Goal: Task Accomplishment & Management: Manage account settings

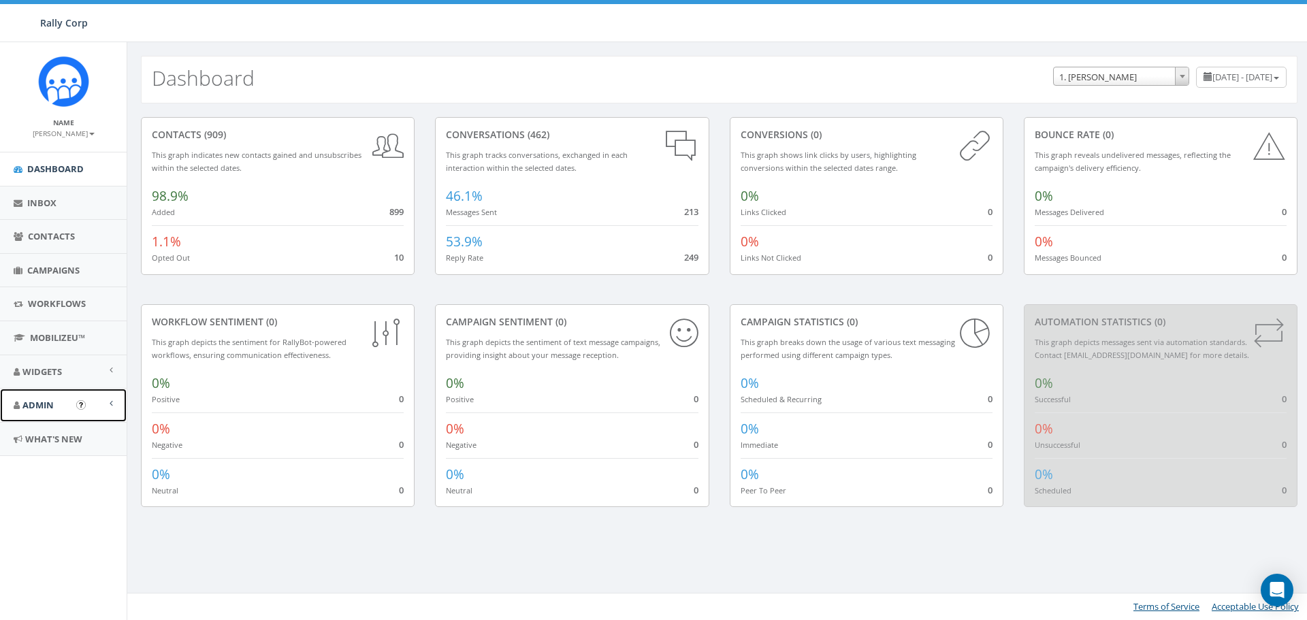
click at [59, 402] on link "Admin" at bounding box center [63, 405] width 127 height 33
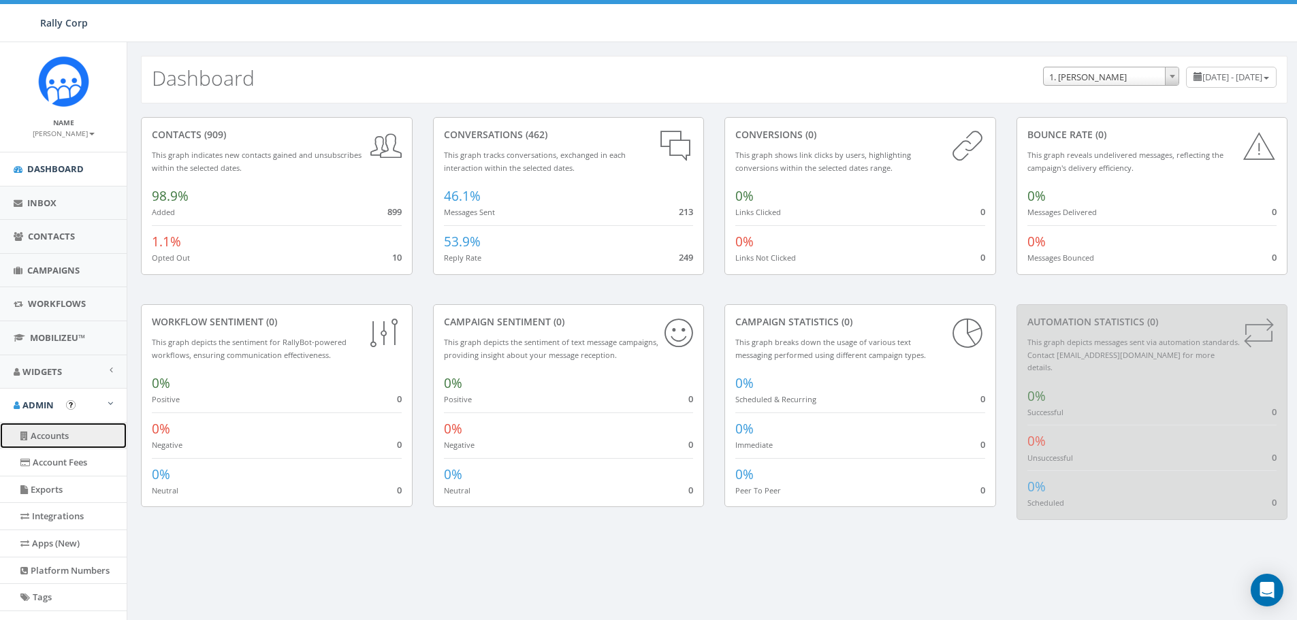
click at [74, 437] on link "Accounts" at bounding box center [63, 436] width 127 height 27
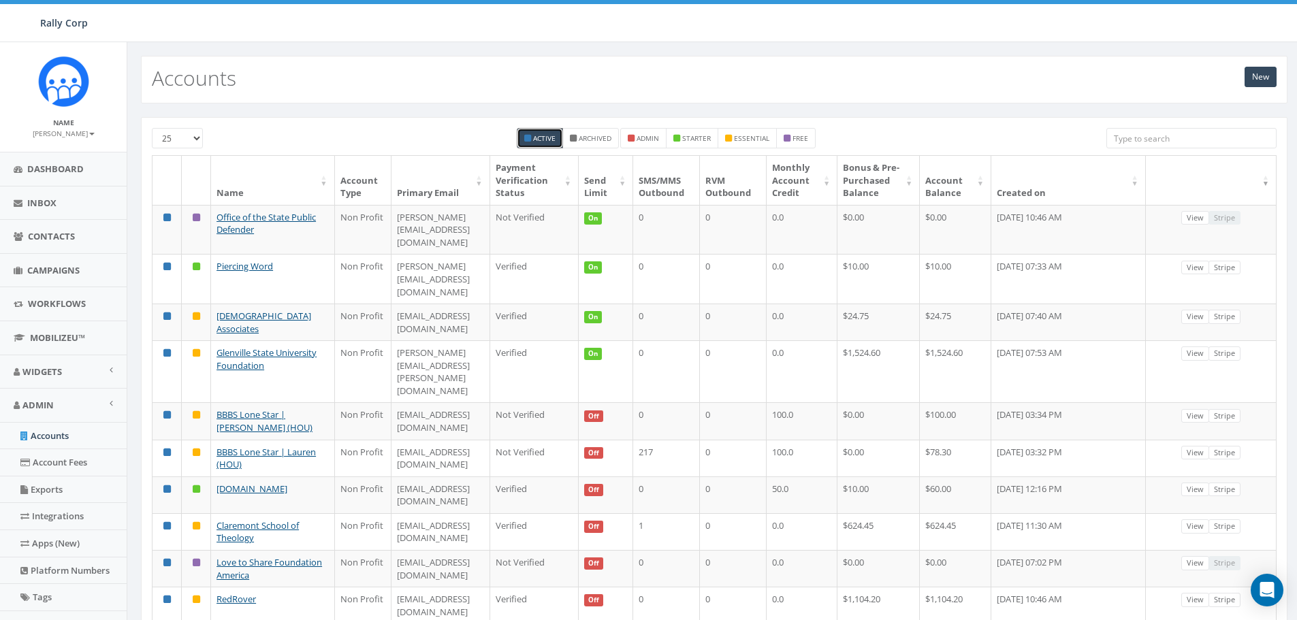
click at [1123, 138] on input "search" at bounding box center [1191, 138] width 170 height 20
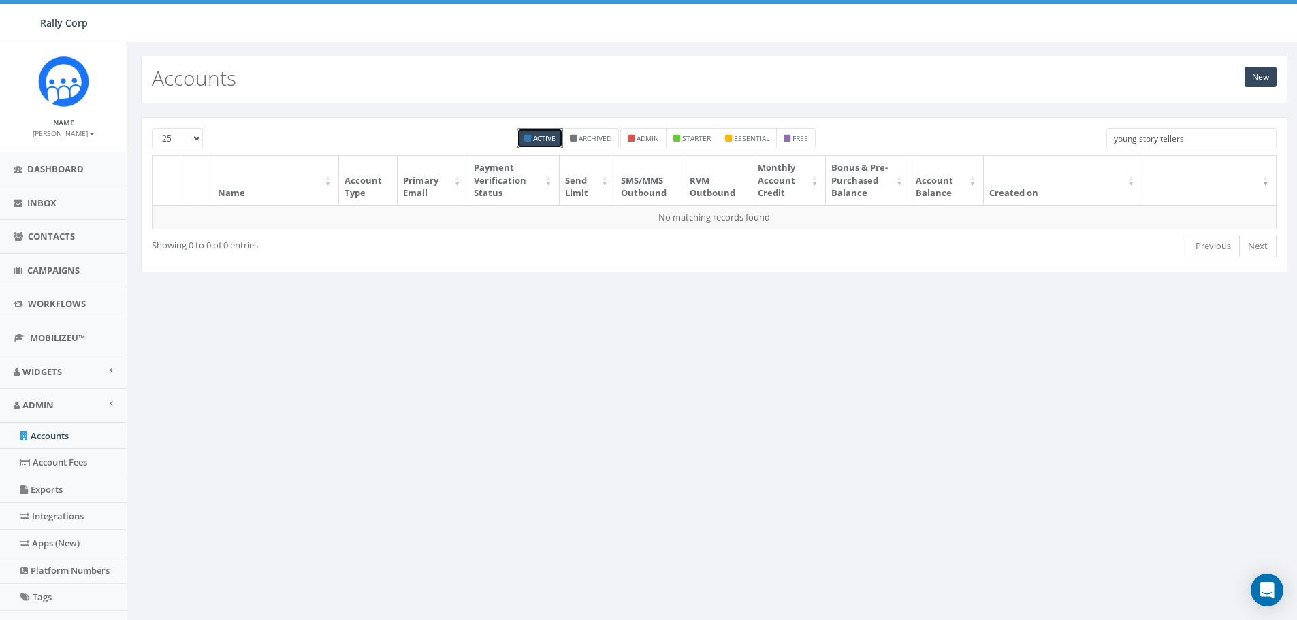
click at [1194, 135] on input "young story tellers" at bounding box center [1191, 138] width 170 height 20
click at [1160, 138] on input "young story tellers" at bounding box center [1191, 138] width 170 height 20
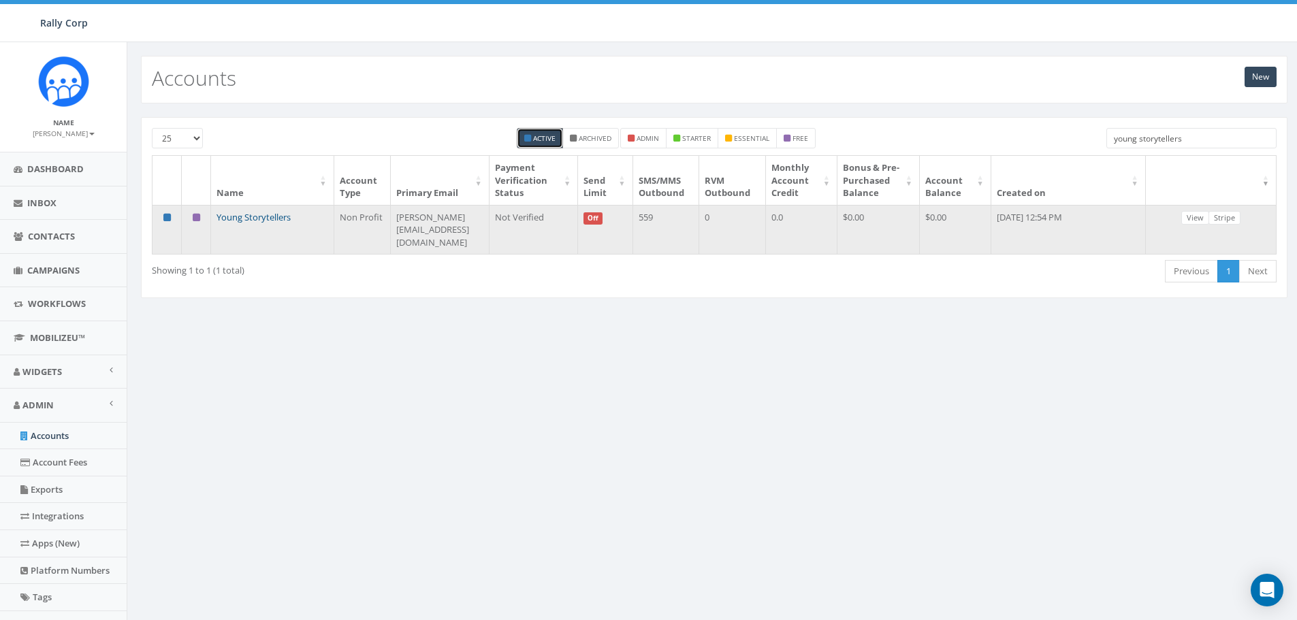
type input "young storytellers"
click at [245, 223] on link "Young Storytellers" at bounding box center [253, 217] width 74 height 12
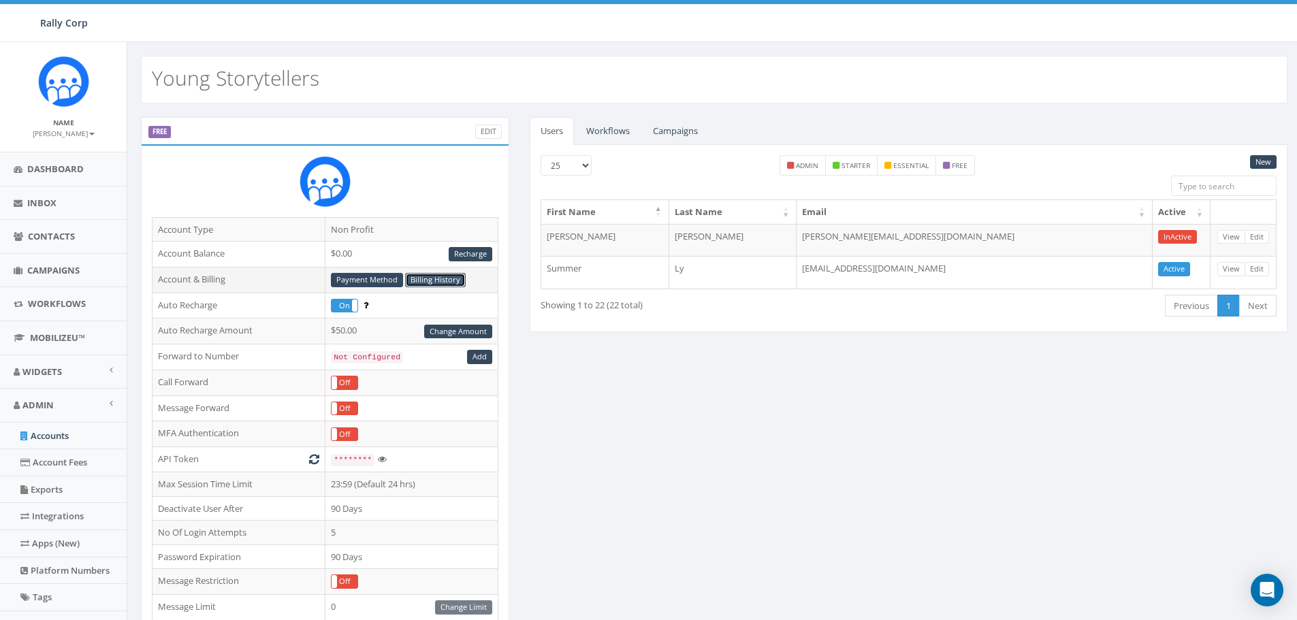
click at [431, 279] on link "Billing History" at bounding box center [435, 280] width 61 height 14
click at [361, 278] on link "Payment Method" at bounding box center [367, 280] width 72 height 14
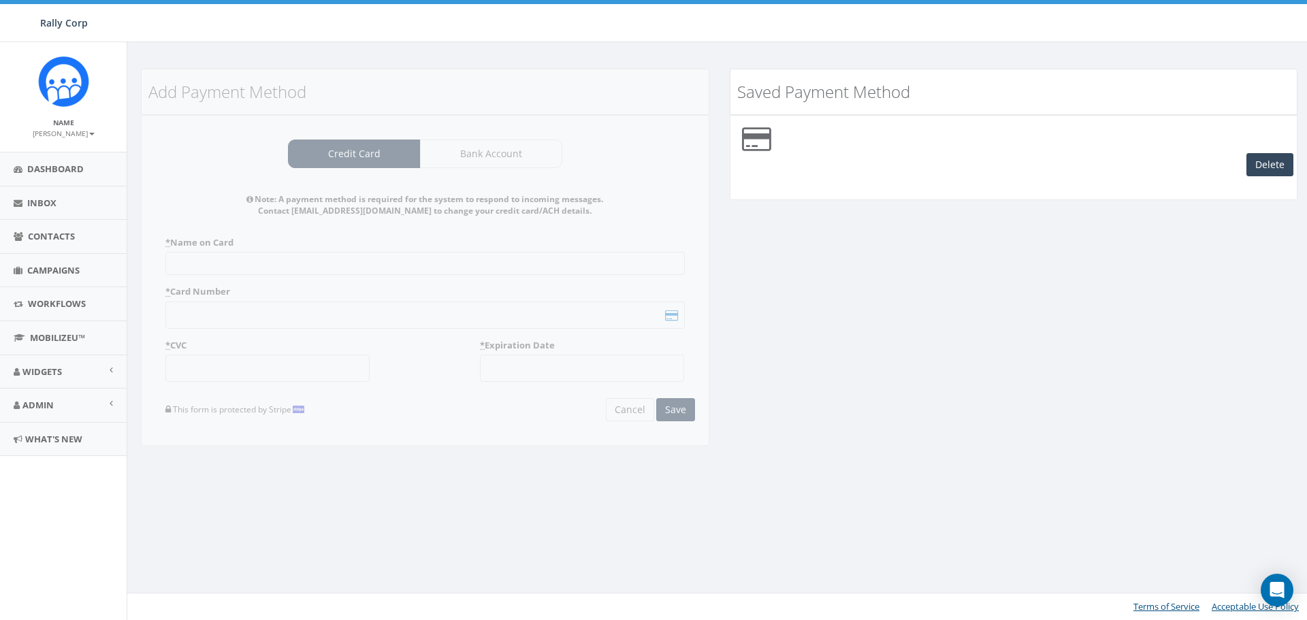
click at [340, 150] on div "Add Payment Method Credit Card Bank Account Note: A payment method is required …" at bounding box center [425, 266] width 589 height 395
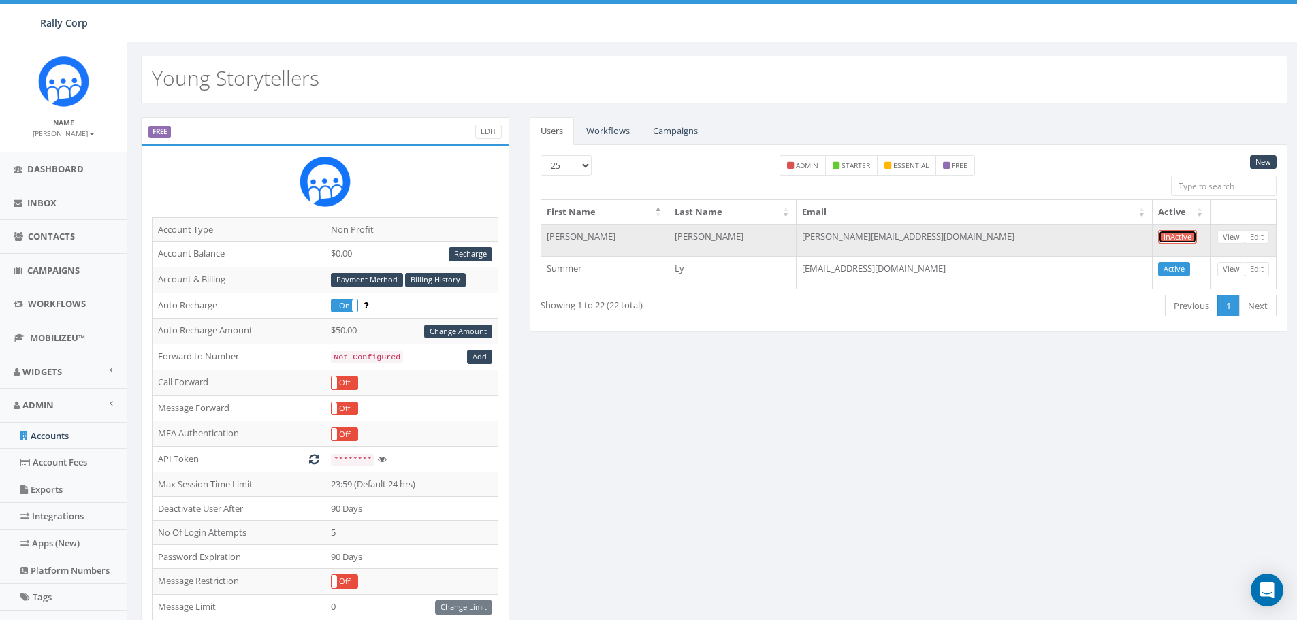
click at [1184, 232] on link "InActive" at bounding box center [1177, 237] width 39 height 14
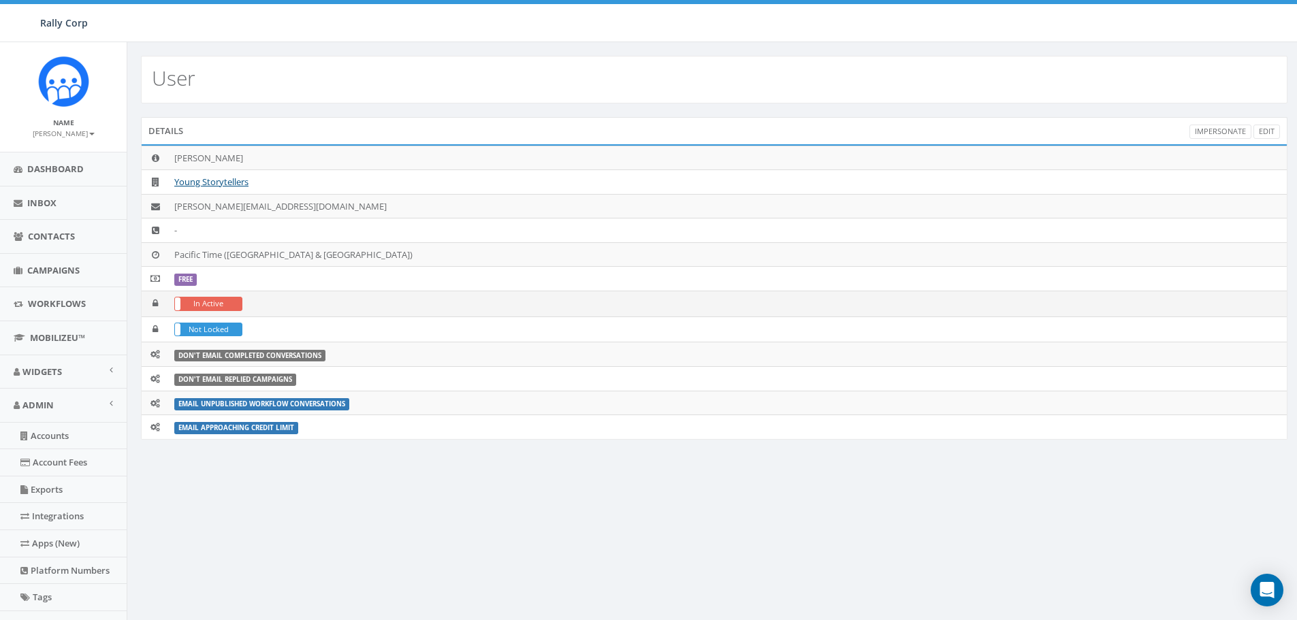
click at [229, 305] on label "In Active" at bounding box center [208, 304] width 67 height 13
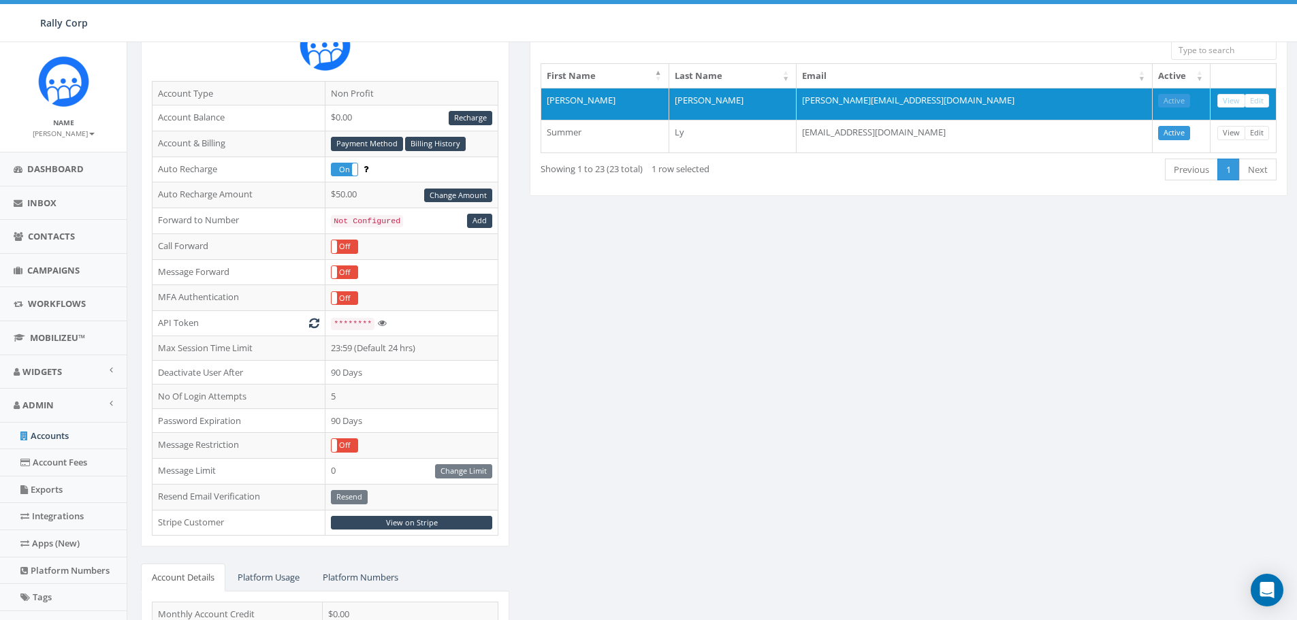
scroll to position [68, 0]
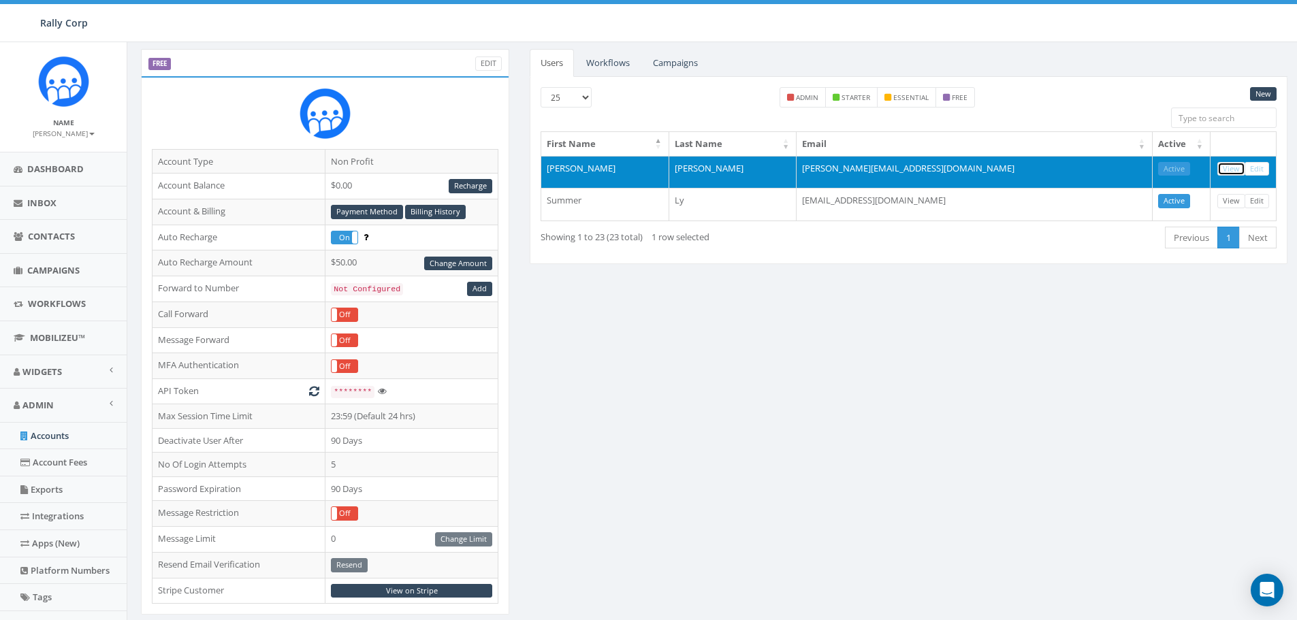
click at [1230, 170] on link "View" at bounding box center [1231, 169] width 28 height 14
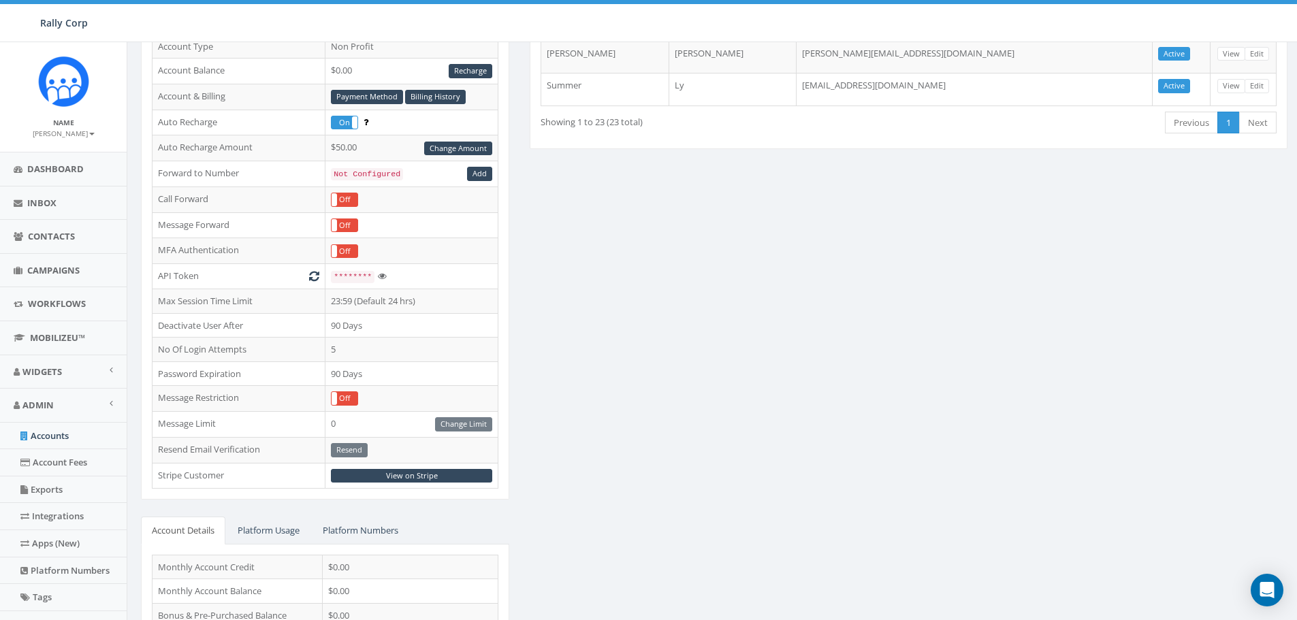
scroll to position [207, 0]
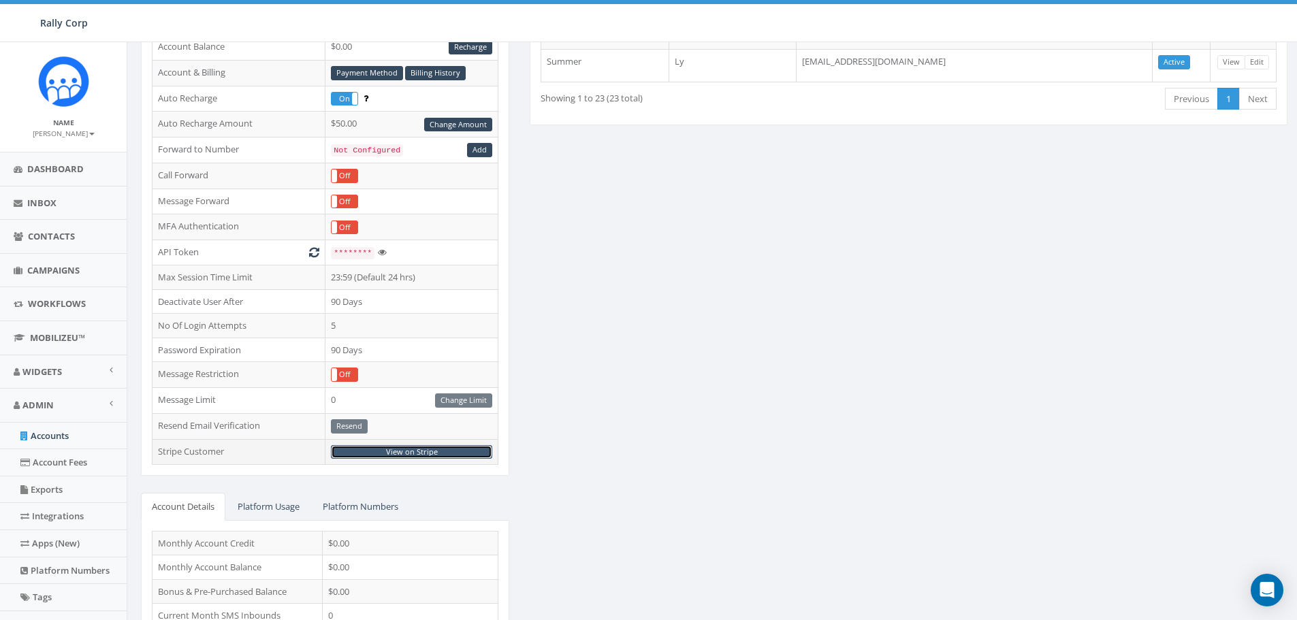
click at [407, 449] on link "View on Stripe" at bounding box center [411, 452] width 161 height 14
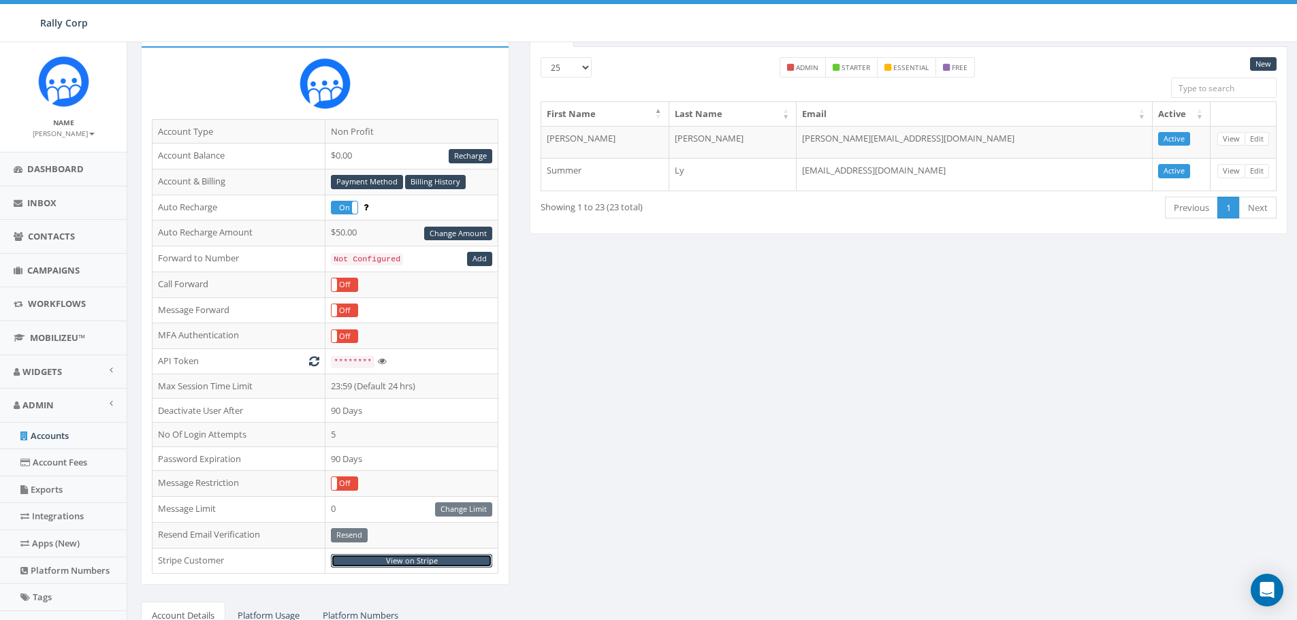
scroll to position [0, 0]
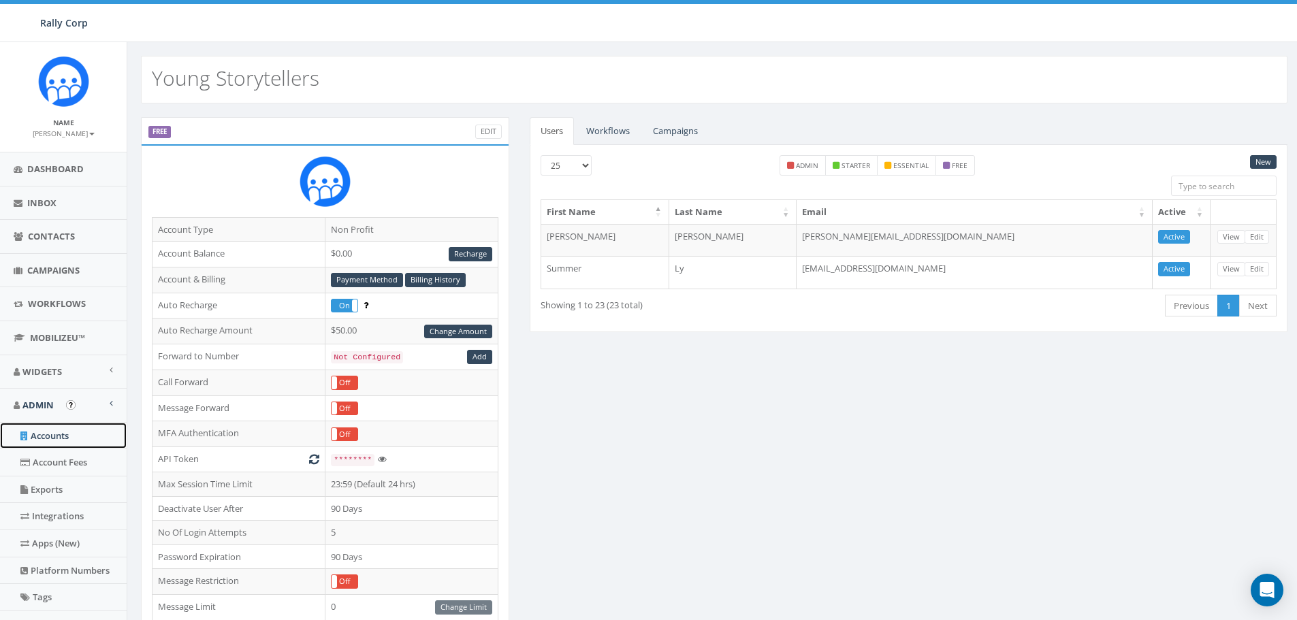
click at [54, 438] on link "Accounts" at bounding box center [63, 436] width 127 height 27
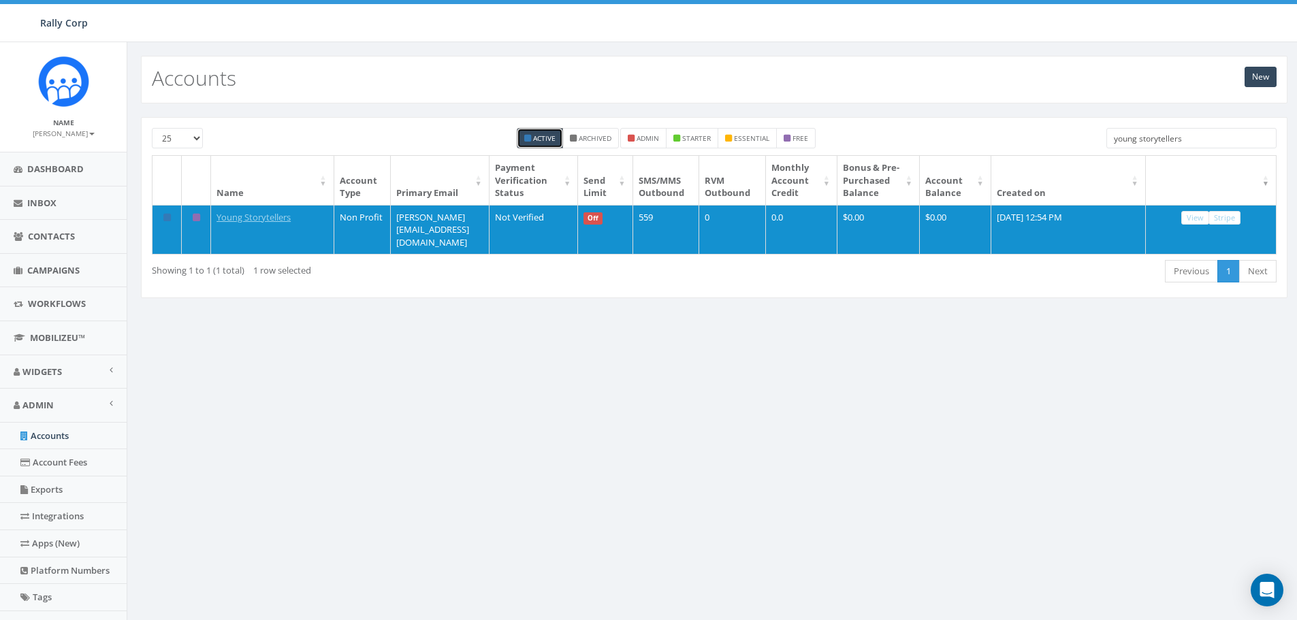
drag, startPoint x: 1189, startPoint y: 140, endPoint x: 1065, endPoint y: 147, distance: 124.1
click at [1065, 147] on div "25 50 100 Active Archived admin starter essential free young storytellers" at bounding box center [714, 141] width 1145 height 27
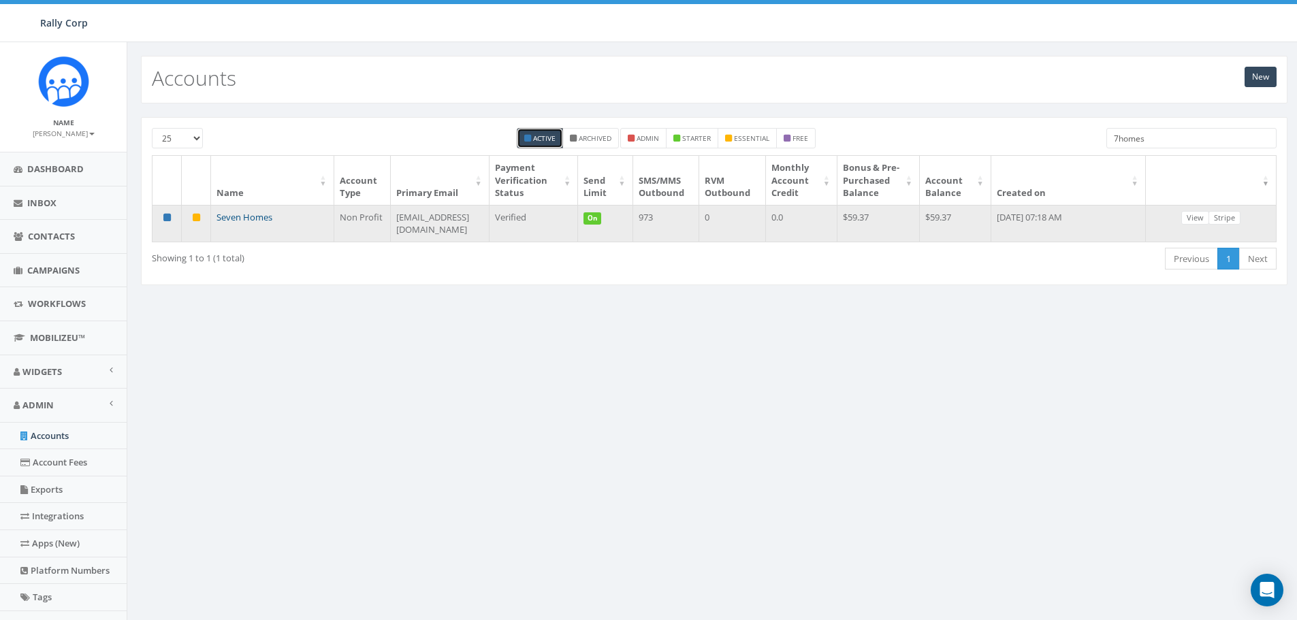
type input "7homes"
click at [240, 216] on link "Seven Homes" at bounding box center [244, 217] width 56 height 12
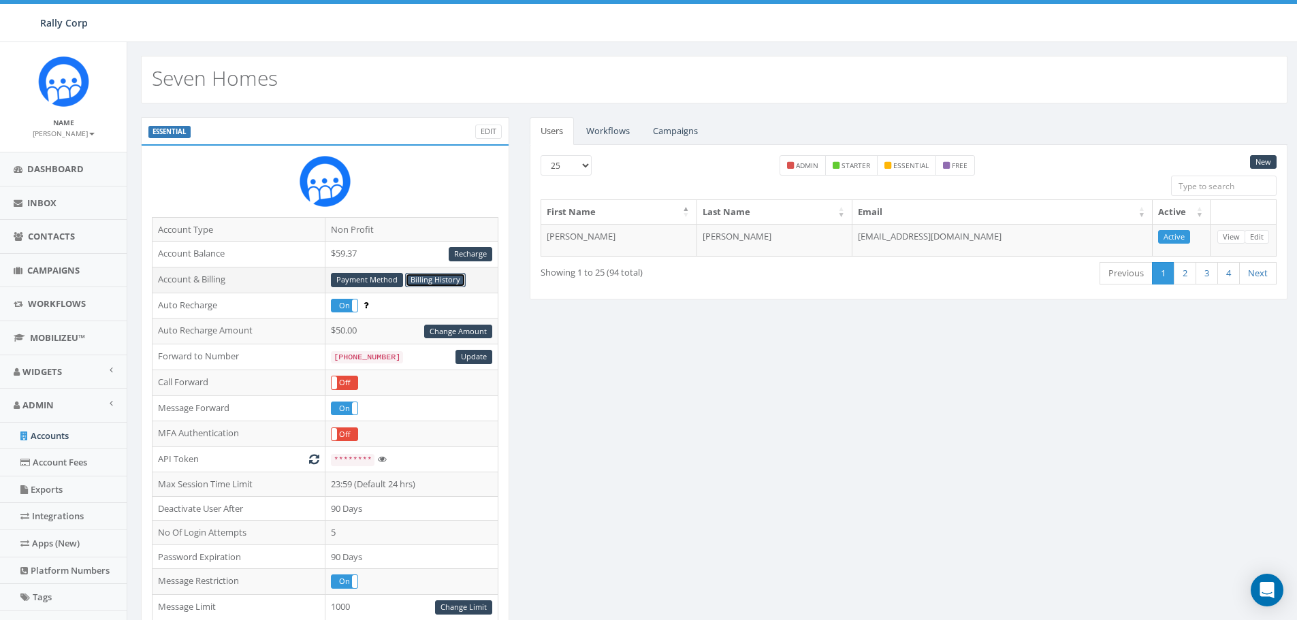
click at [423, 283] on link "Billing History" at bounding box center [435, 280] width 61 height 14
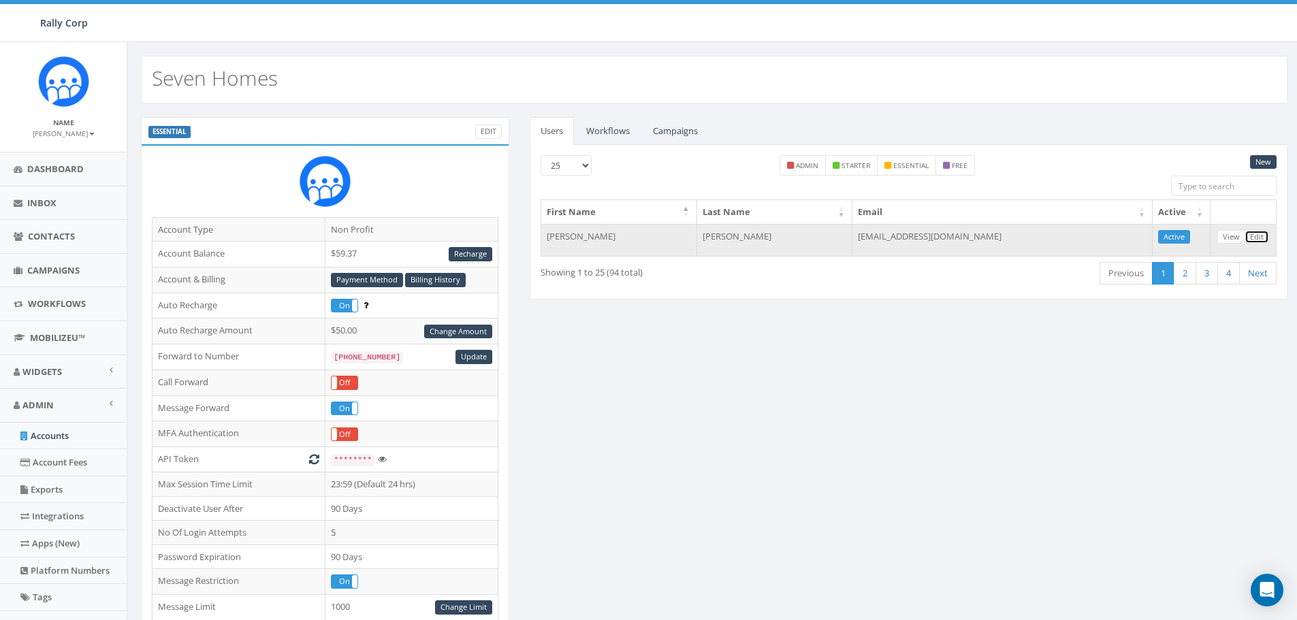
click at [1254, 236] on link "Edit" at bounding box center [1256, 237] width 25 height 14
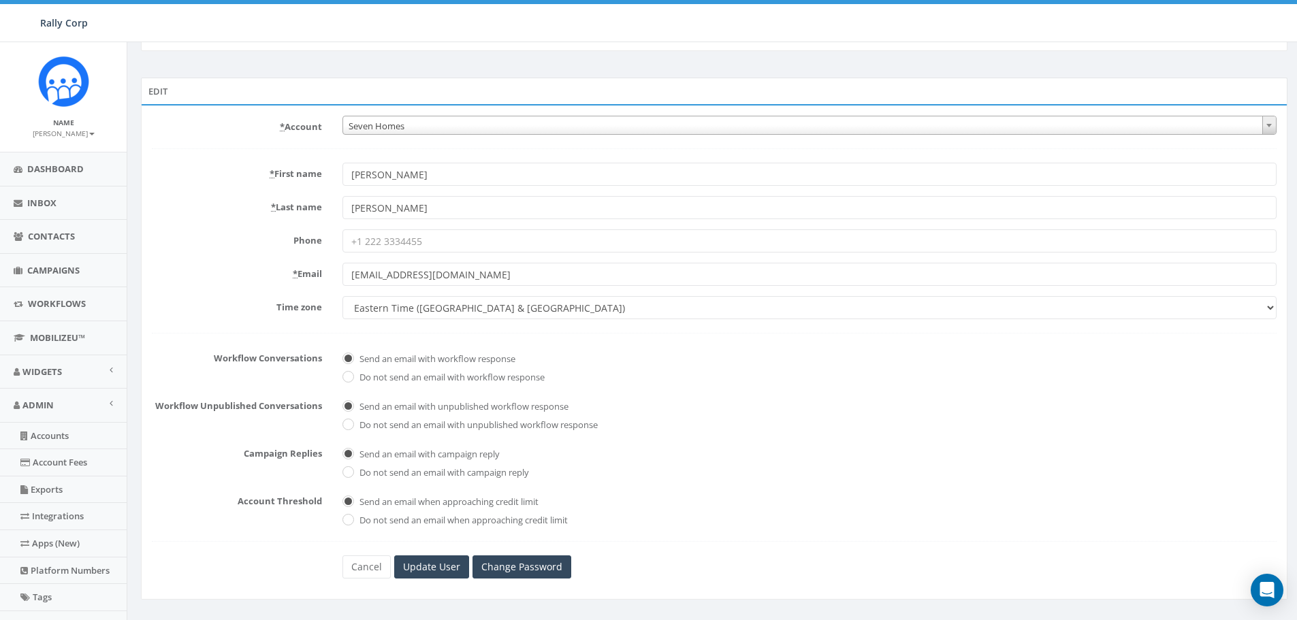
scroll to position [68, 0]
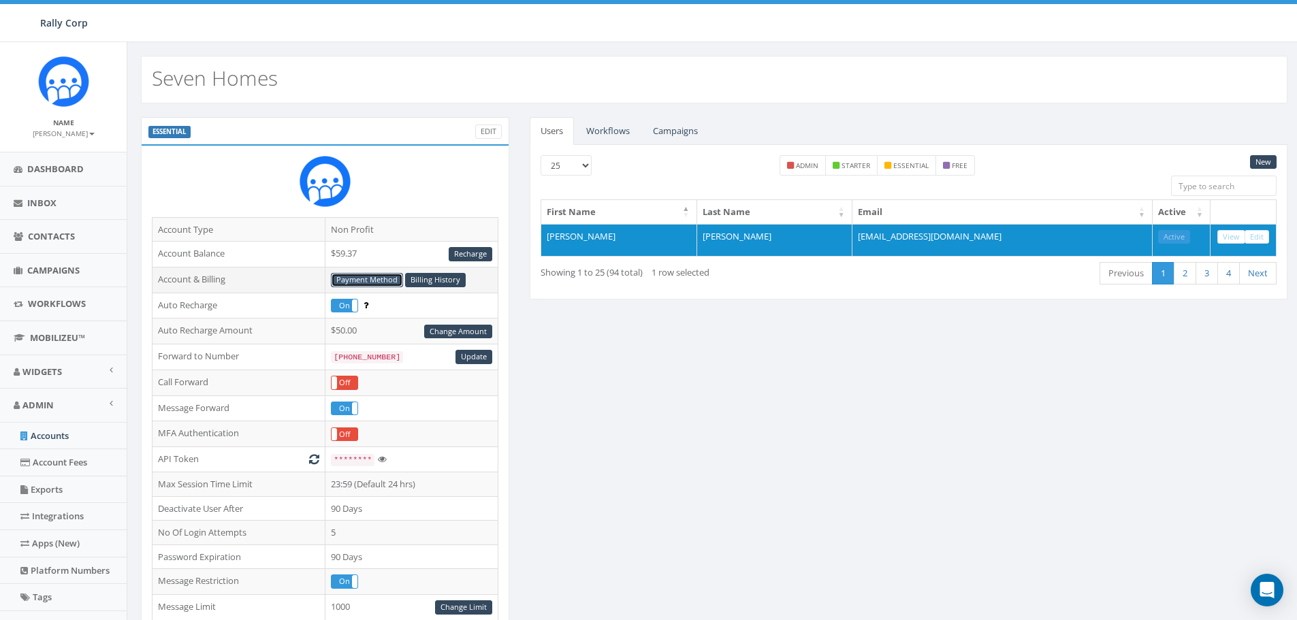
click at [362, 276] on link "Payment Method" at bounding box center [367, 280] width 72 height 14
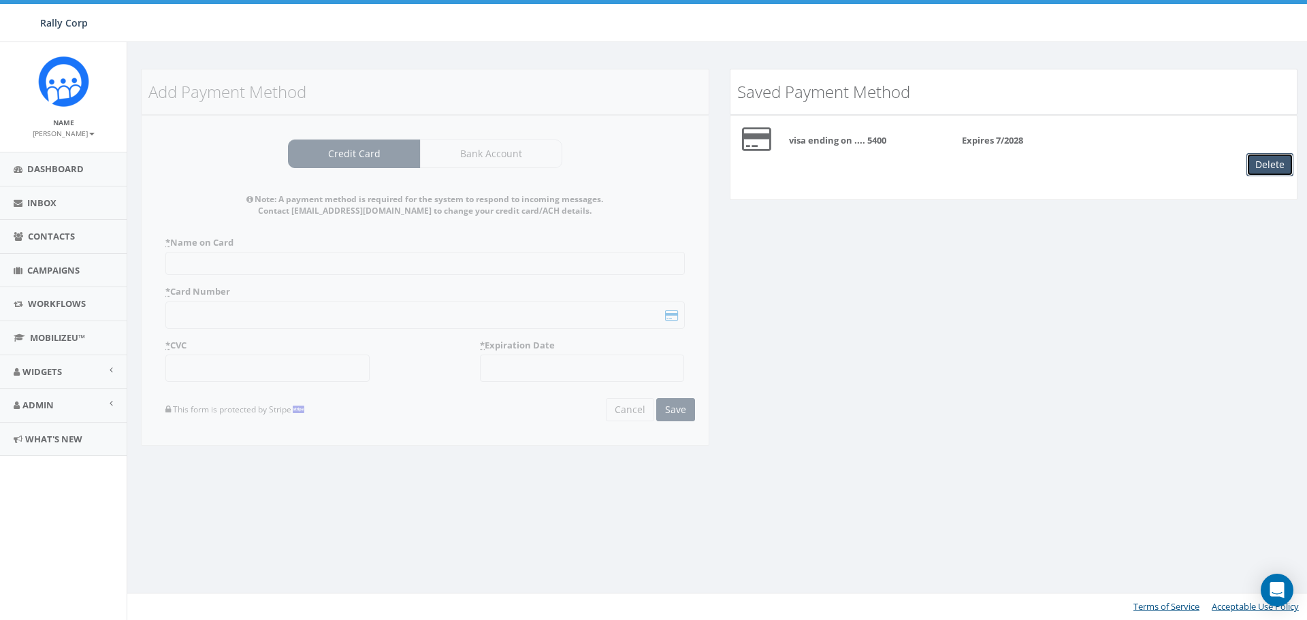
click at [1272, 164] on button "Delete" at bounding box center [1270, 164] width 47 height 23
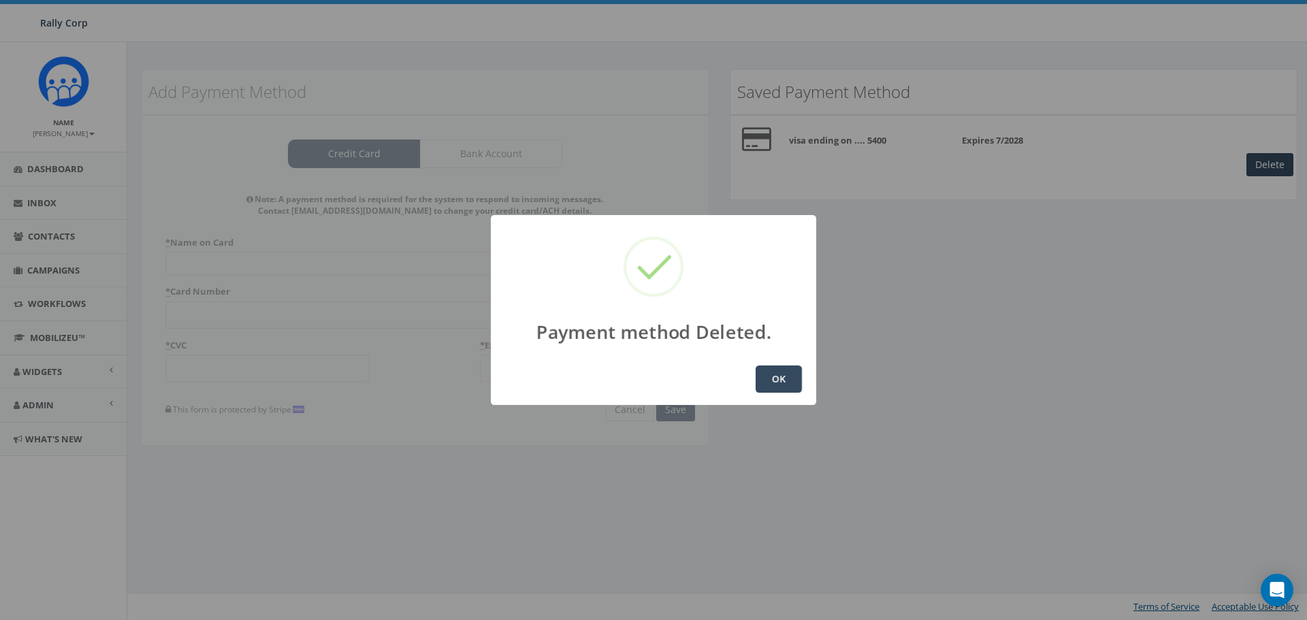
click at [779, 375] on button "OK" at bounding box center [779, 379] width 46 height 27
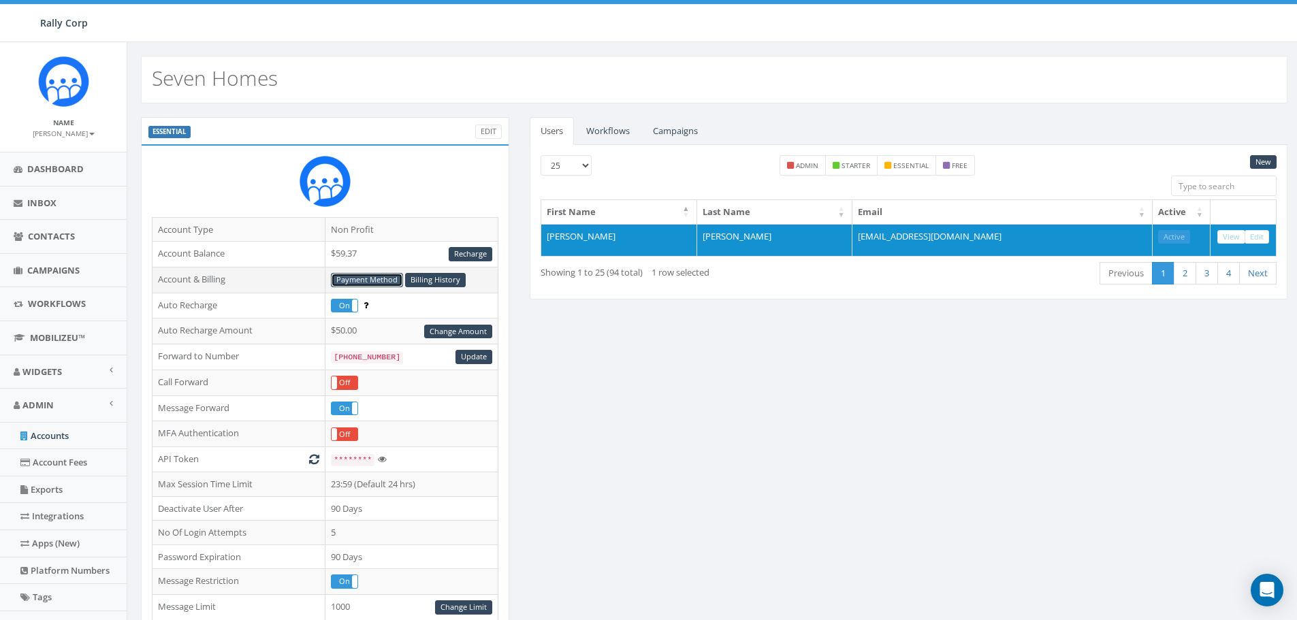
click at [373, 280] on link "Payment Method" at bounding box center [367, 280] width 72 height 14
click at [430, 283] on link "Billing History" at bounding box center [435, 280] width 61 height 14
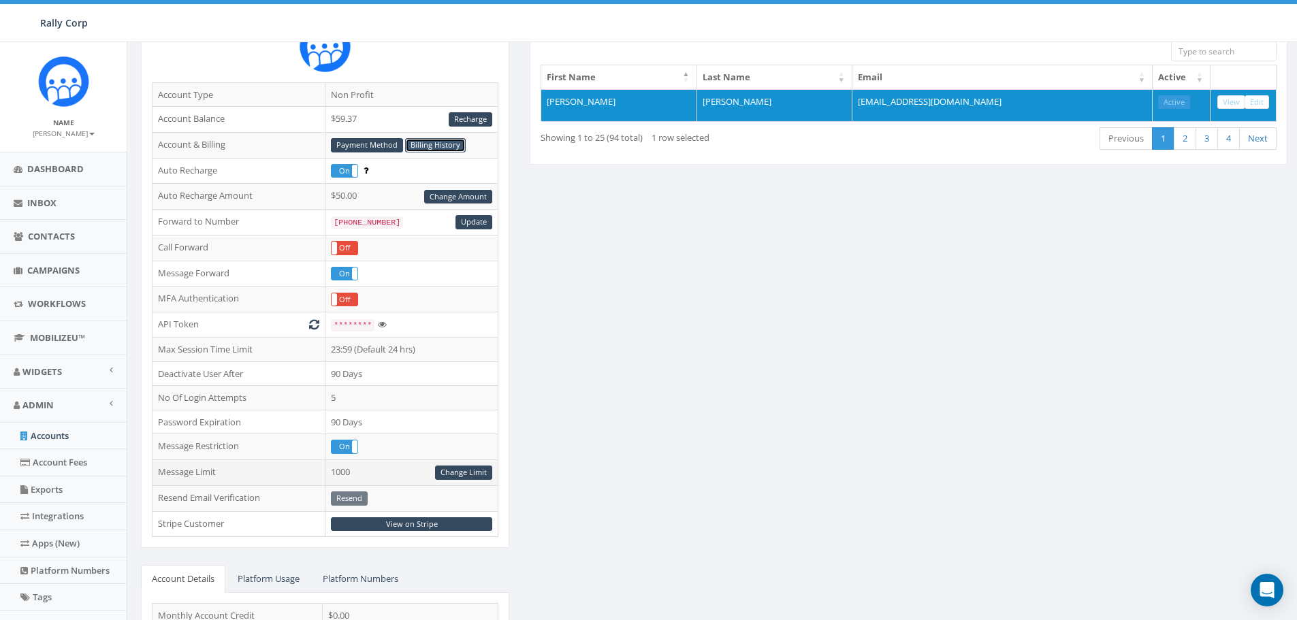
scroll to position [136, 0]
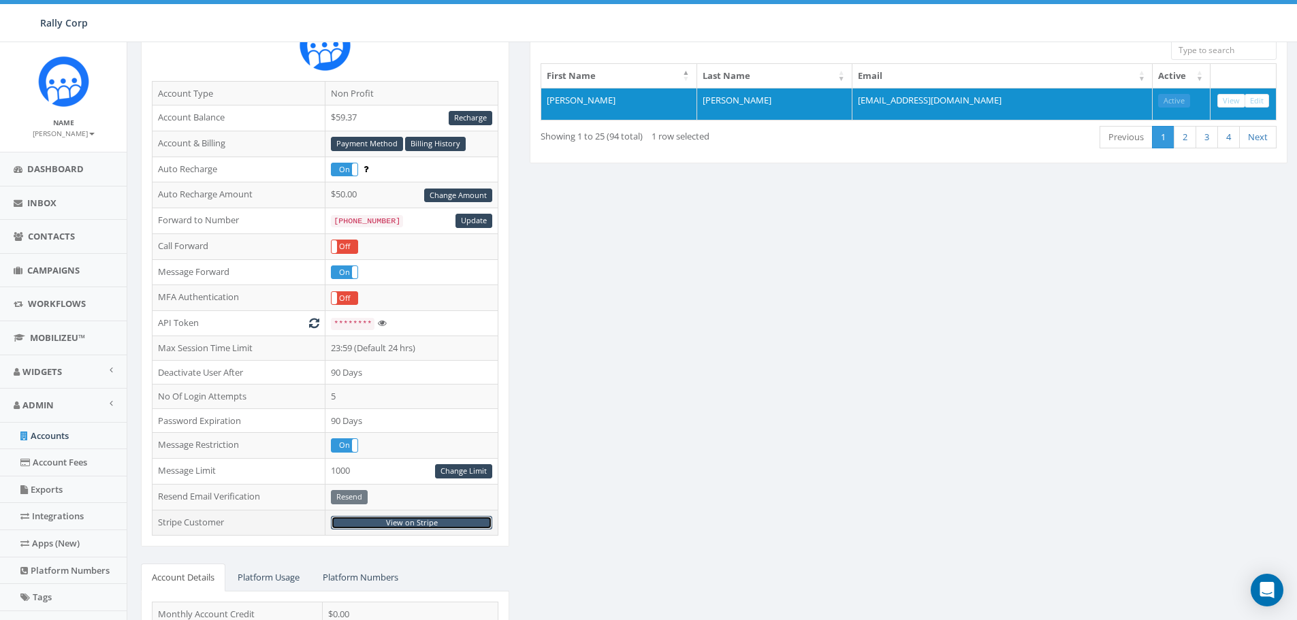
click at [400, 521] on link "View on Stripe" at bounding box center [411, 523] width 161 height 14
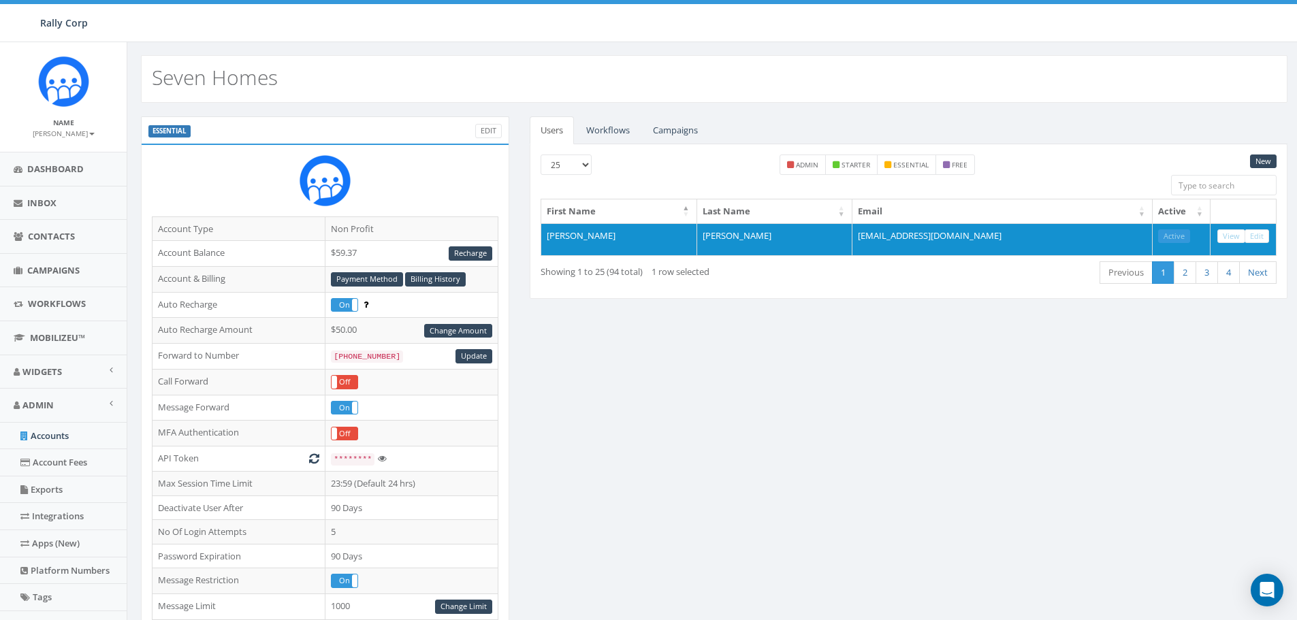
scroll to position [0, 0]
click at [424, 276] on link "Billing History" at bounding box center [435, 280] width 61 height 14
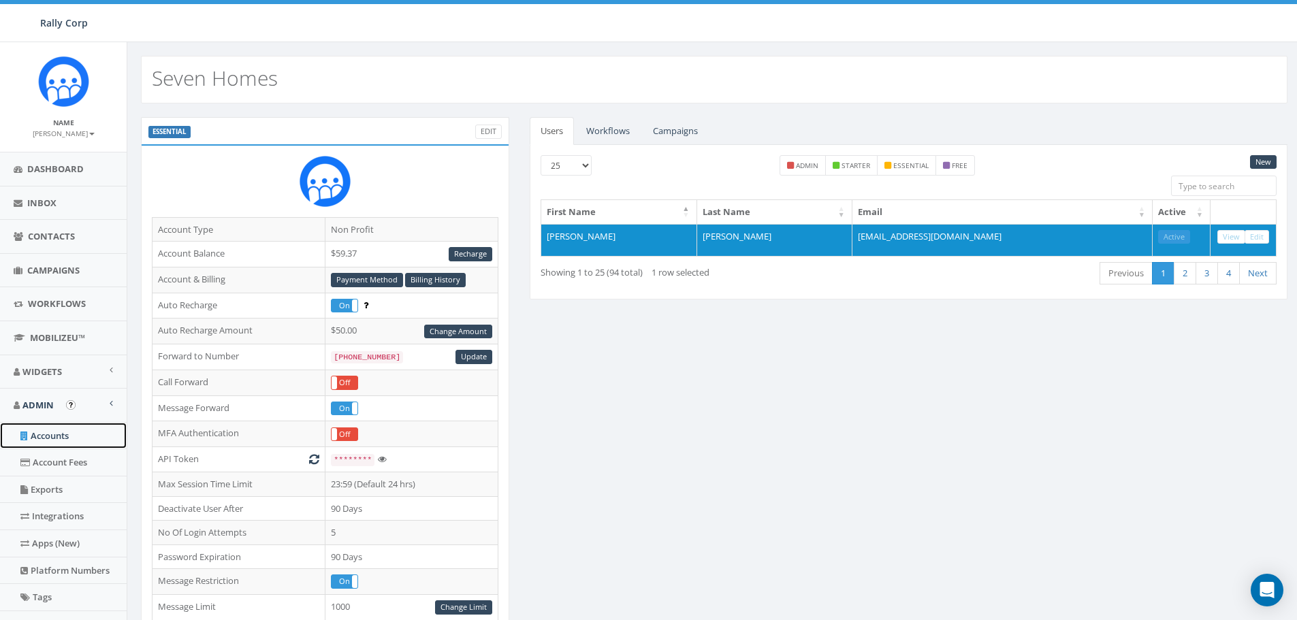
click at [48, 436] on link "Accounts" at bounding box center [63, 436] width 127 height 27
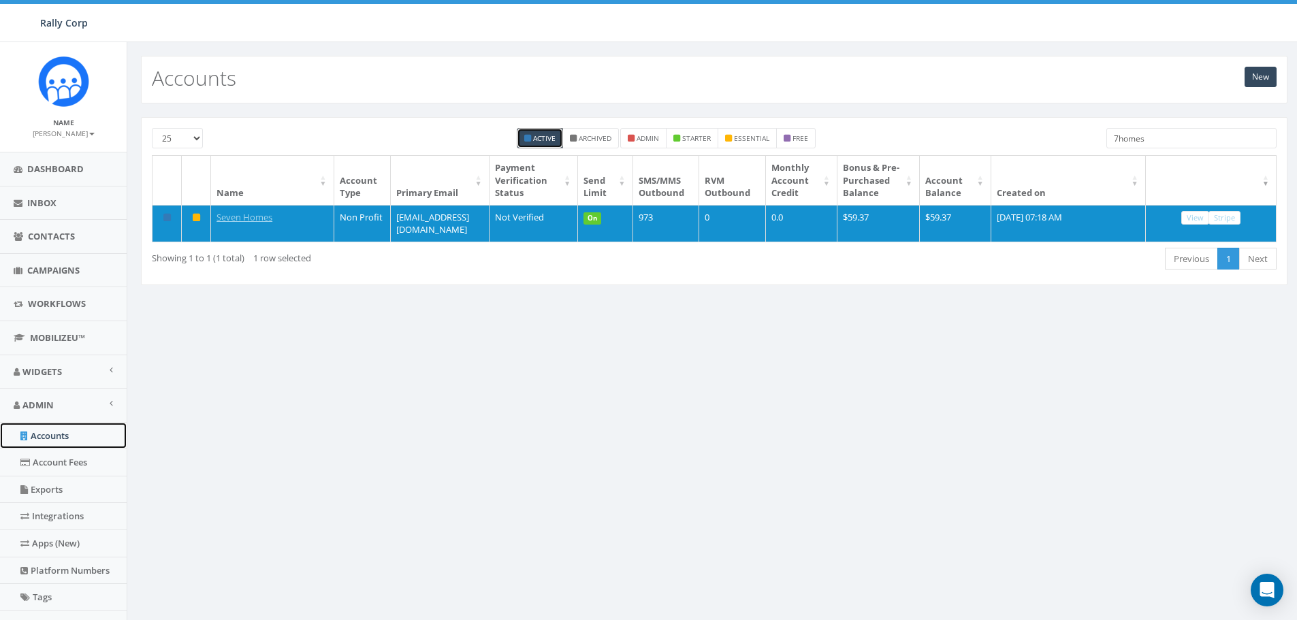
click at [48, 436] on link "Accounts" at bounding box center [63, 436] width 127 height 27
click at [1275, 71] on link "New" at bounding box center [1260, 77] width 32 height 20
click at [54, 438] on link "Accounts" at bounding box center [63, 436] width 127 height 27
drag, startPoint x: 1176, startPoint y: 135, endPoint x: 1078, endPoint y: 141, distance: 98.9
click at [1080, 140] on div "25 50 100 Active Archived admin starter essential free 7homes" at bounding box center [714, 141] width 1145 height 27
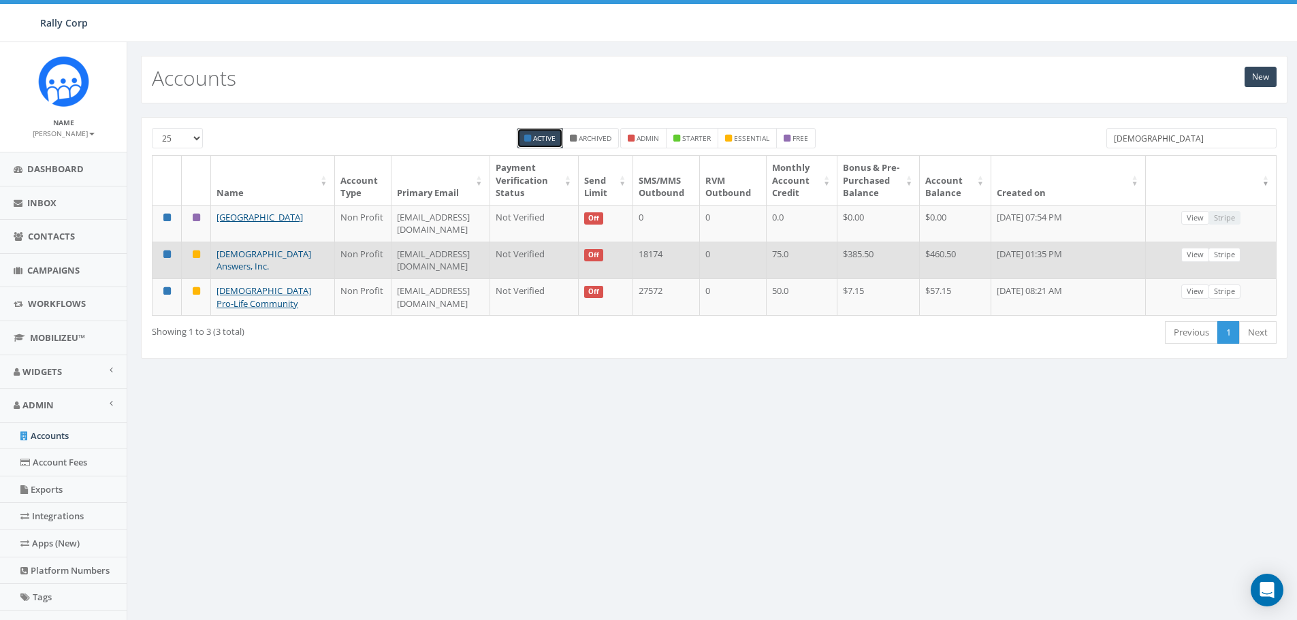
type input "catholic"
click at [274, 266] on link "Catholic Answers, Inc." at bounding box center [263, 260] width 95 height 25
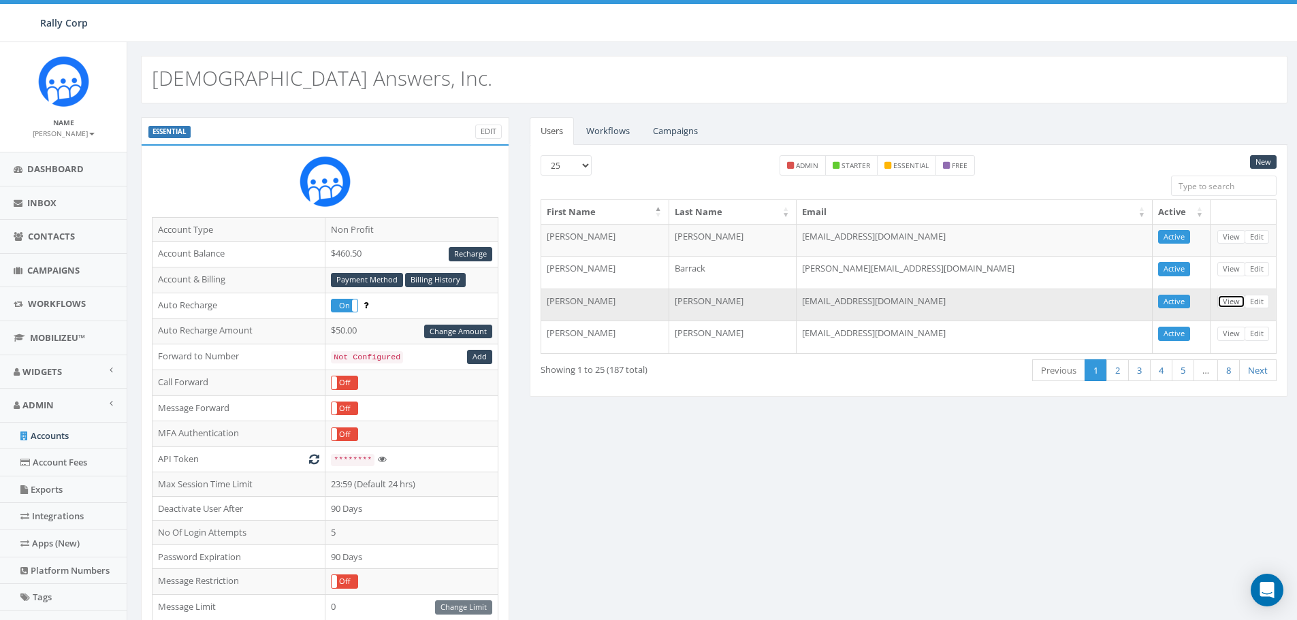
click at [1234, 301] on link "View" at bounding box center [1231, 302] width 28 height 14
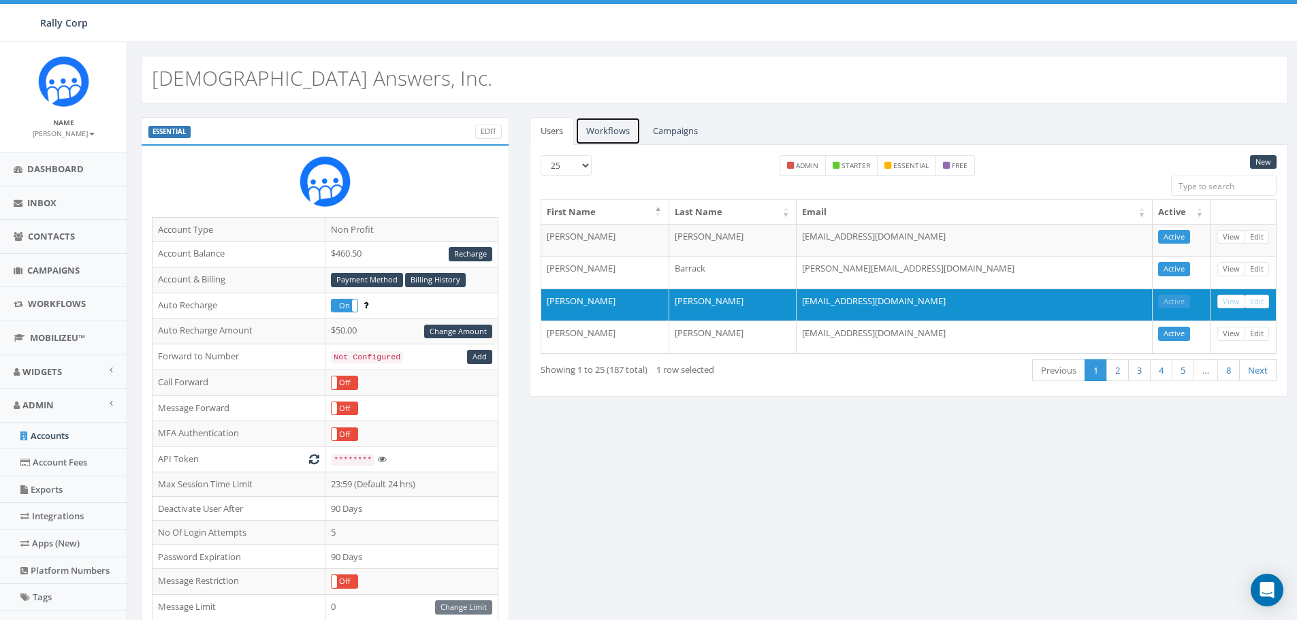
click at [605, 128] on link "Workflows" at bounding box center [607, 131] width 65 height 28
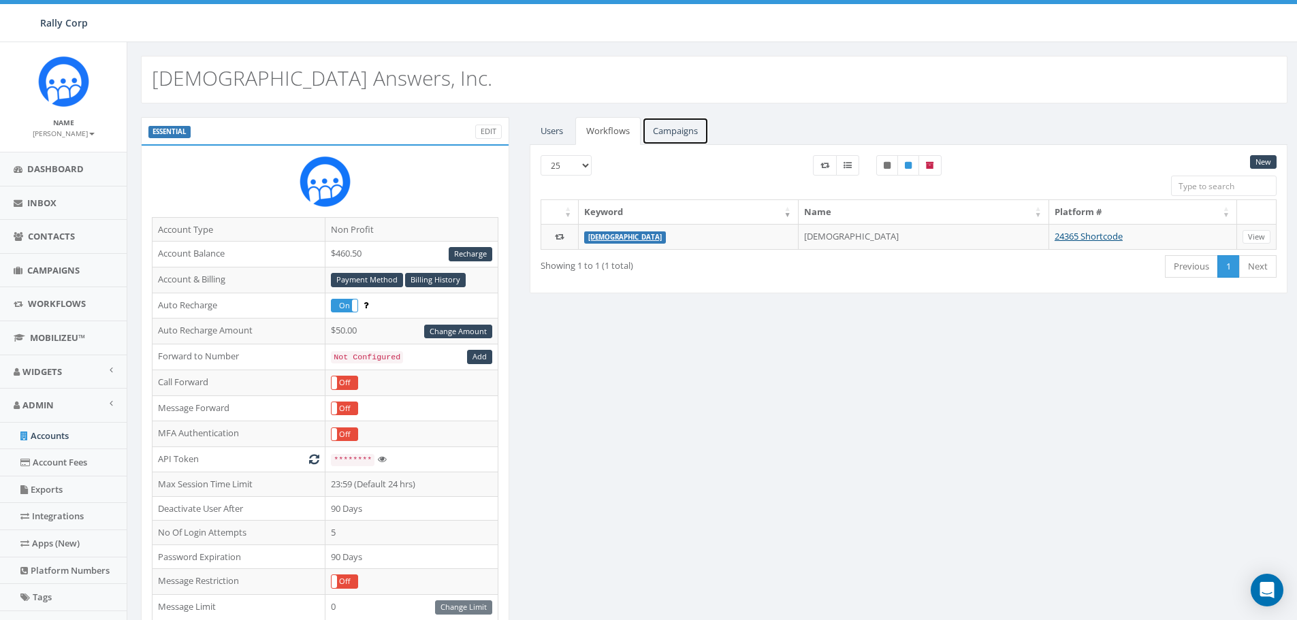
click at [668, 133] on link "Campaigns" at bounding box center [675, 131] width 67 height 28
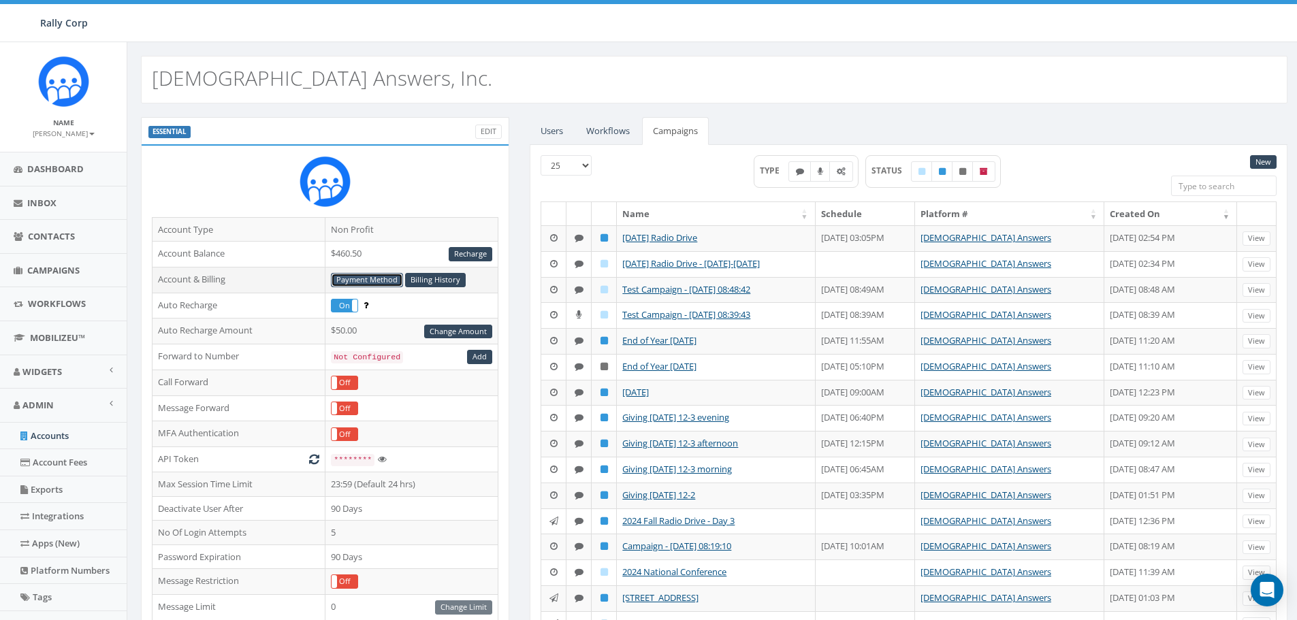
click at [362, 276] on link "Payment Method" at bounding box center [367, 280] width 72 height 14
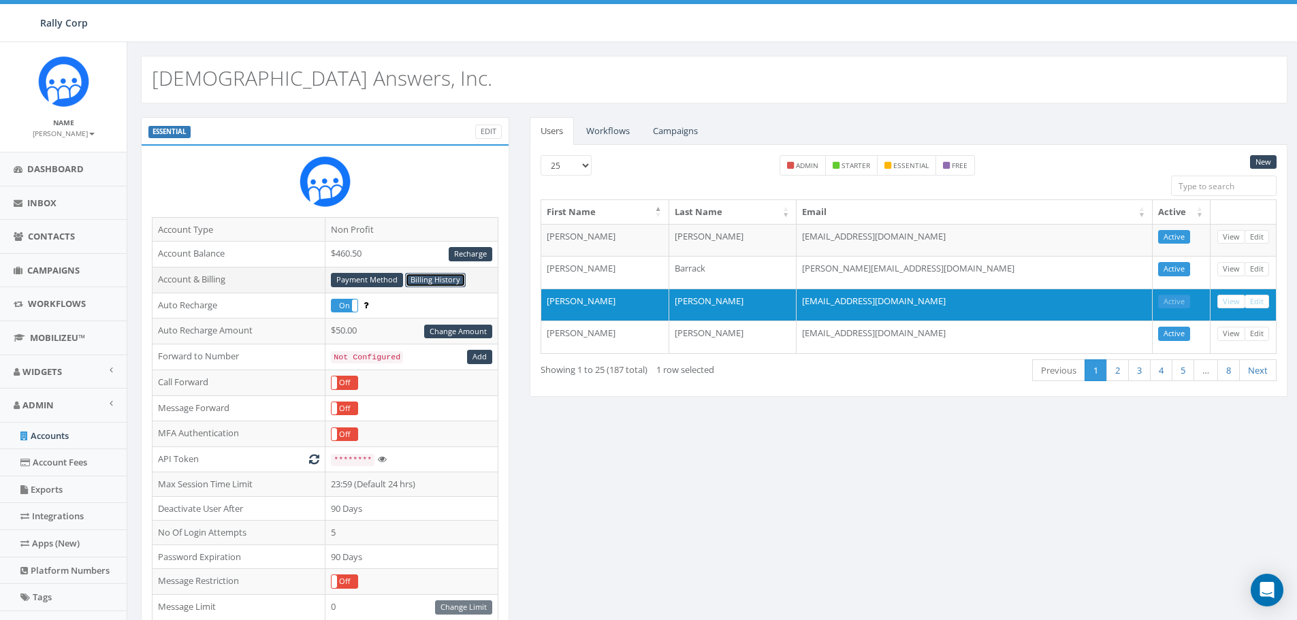
click at [427, 278] on link "Billing History" at bounding box center [435, 280] width 61 height 14
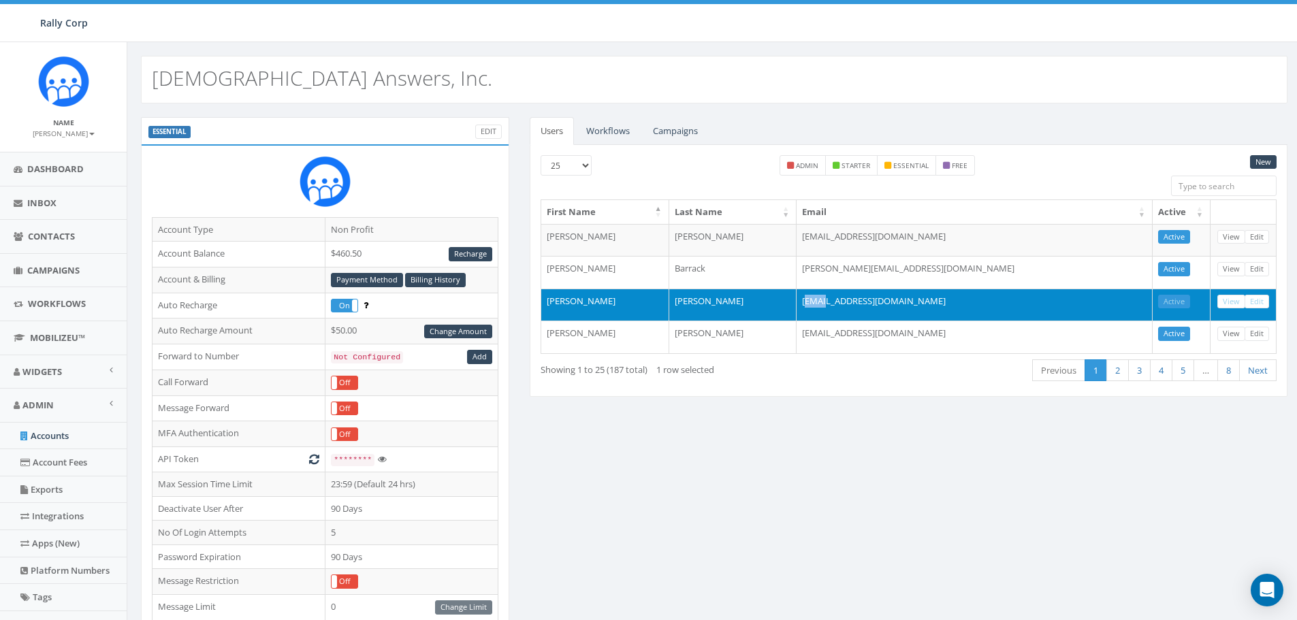
drag, startPoint x: 887, startPoint y: 300, endPoint x: 903, endPoint y: 300, distance: 16.4
click at [903, 300] on td "etorres@catholic.com" at bounding box center [975, 305] width 356 height 33
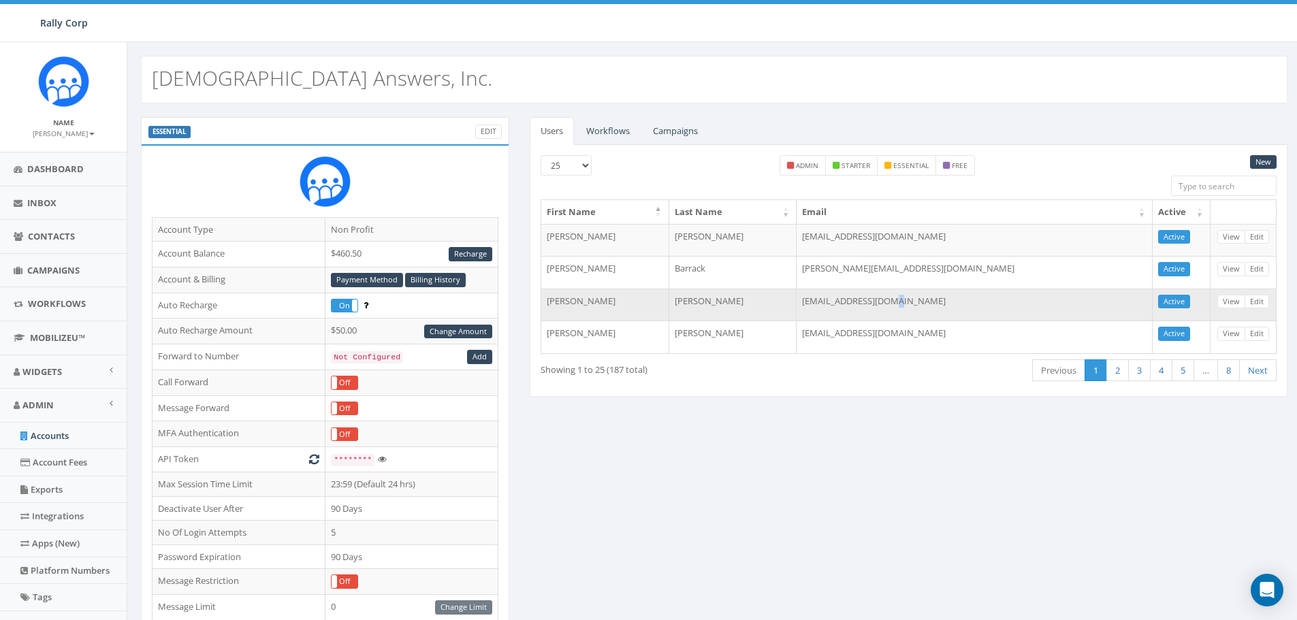
drag, startPoint x: 980, startPoint y: 299, endPoint x: 965, endPoint y: 300, distance: 15.7
click at [965, 300] on td "etorres@catholic.com" at bounding box center [975, 305] width 356 height 33
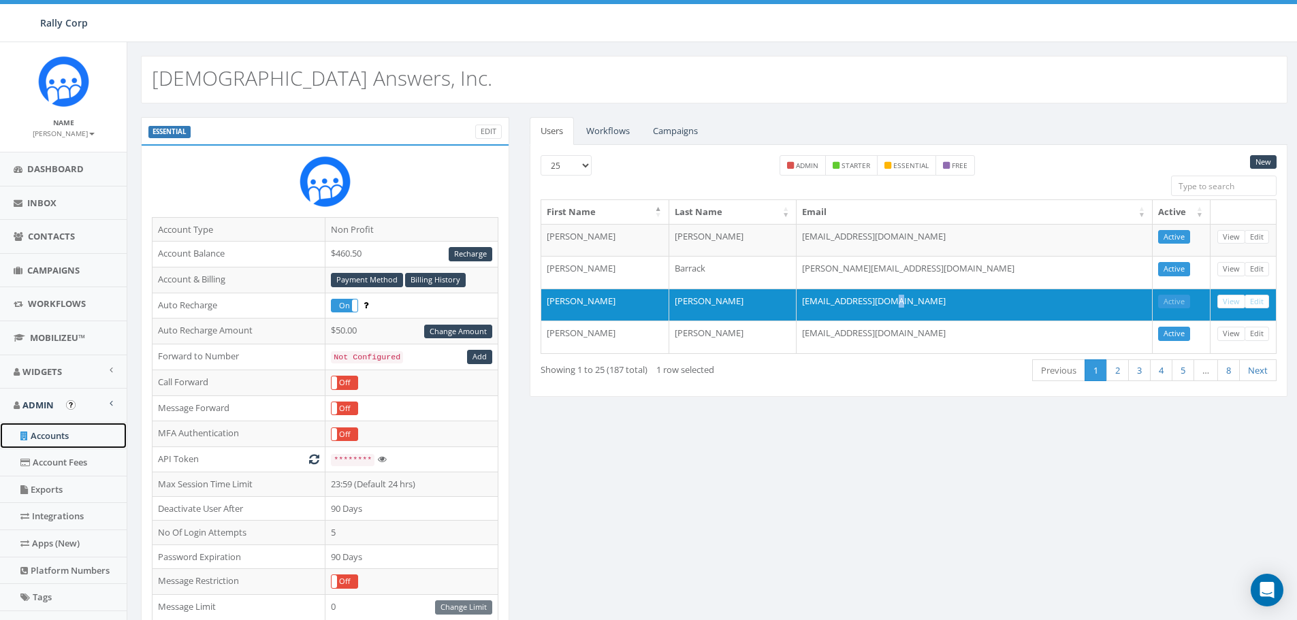
click at [52, 434] on link "Accounts" at bounding box center [63, 436] width 127 height 27
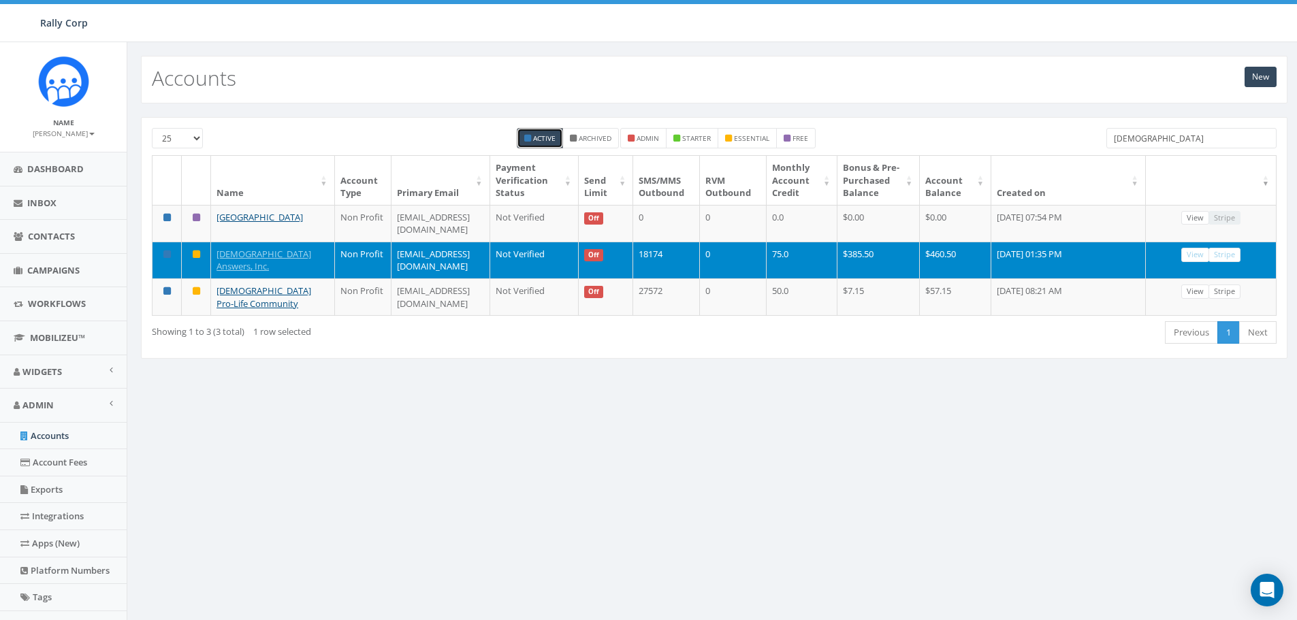
drag, startPoint x: 1163, startPoint y: 133, endPoint x: 1076, endPoint y: 140, distance: 87.4
click at [1076, 140] on div "25 50 100 Active Archived admin starter essential free [DEMOGRAPHIC_DATA]" at bounding box center [714, 141] width 1145 height 27
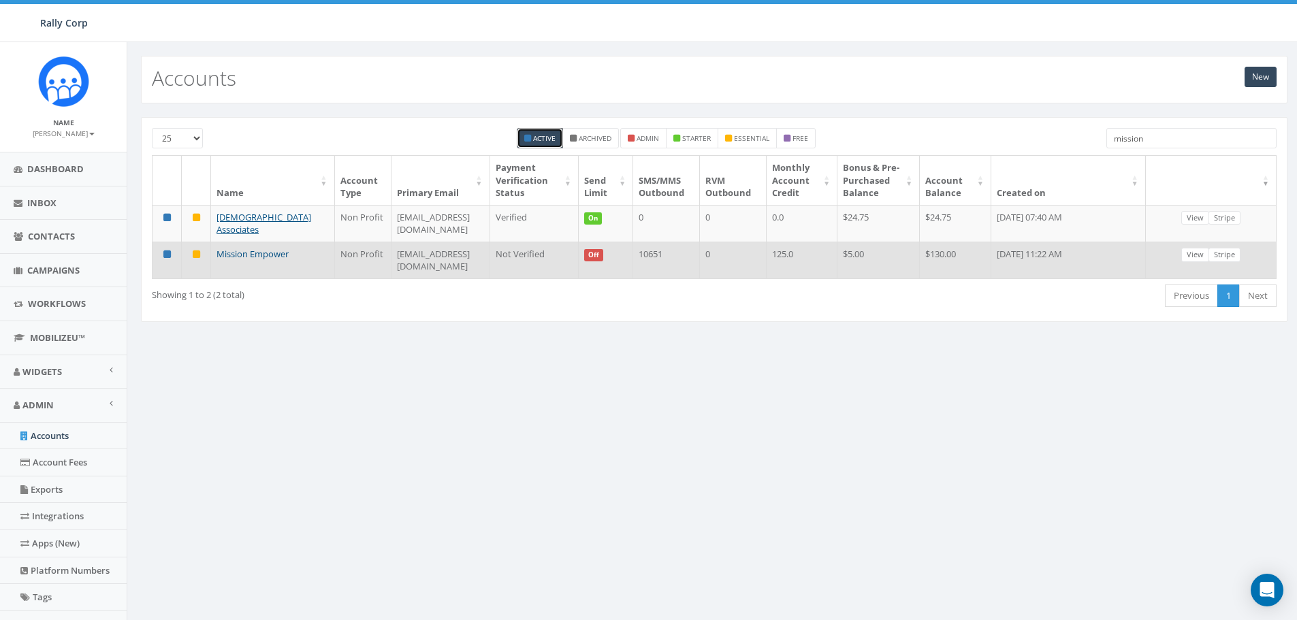
type input "mission"
click at [250, 260] on link "Mission Empower" at bounding box center [252, 254] width 72 height 12
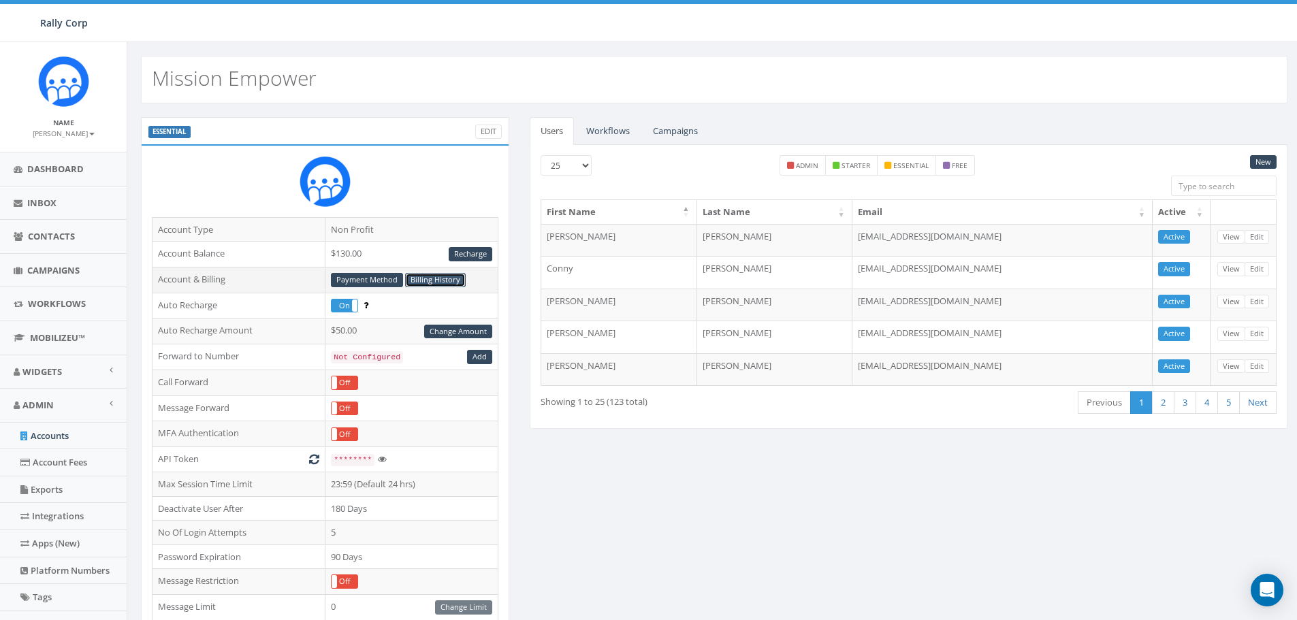
click at [427, 275] on link "Billing History" at bounding box center [435, 280] width 61 height 14
click at [357, 276] on link "Payment Method" at bounding box center [367, 280] width 72 height 14
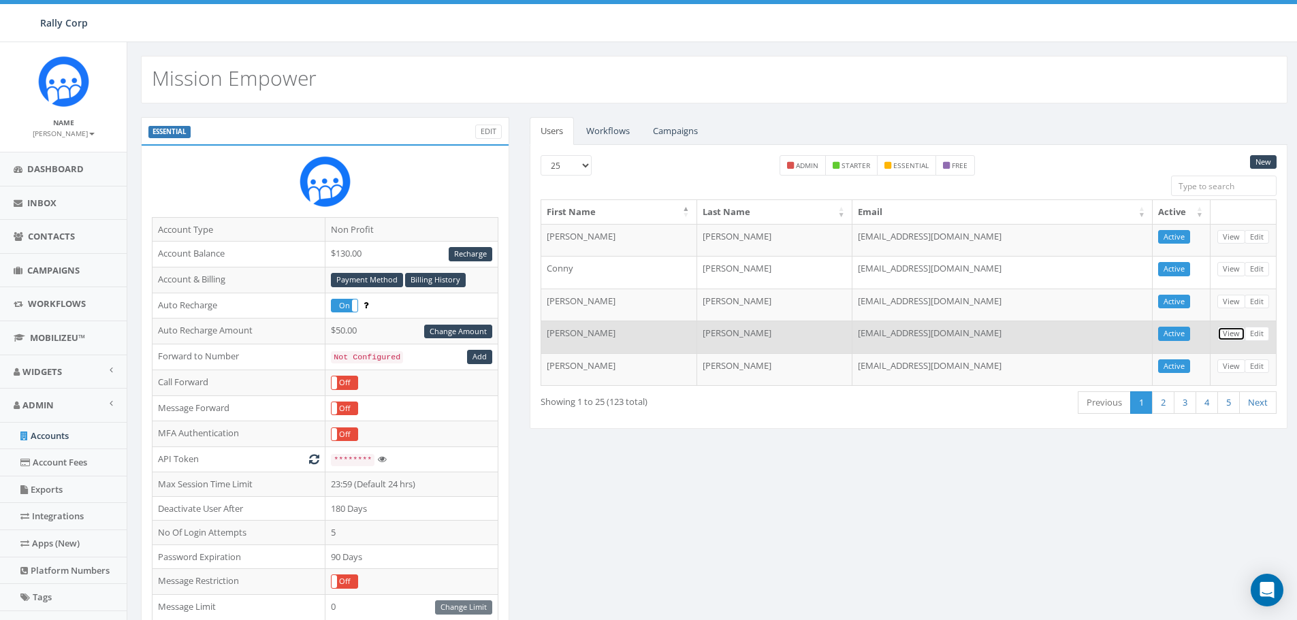
click at [1226, 334] on link "View" at bounding box center [1231, 334] width 28 height 14
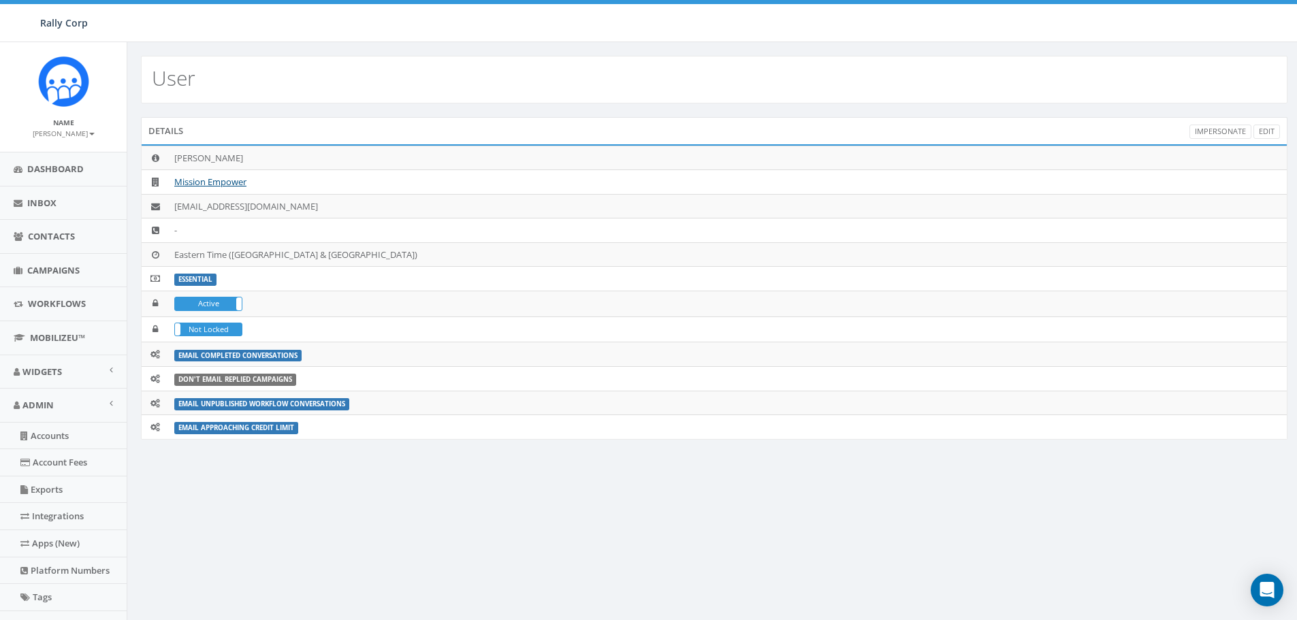
click at [72, 131] on small "[PERSON_NAME]" at bounding box center [64, 134] width 62 height 10
click at [57, 170] on link "Sign Out" at bounding box center [68, 171] width 108 height 17
